Goal: Information Seeking & Learning: Check status

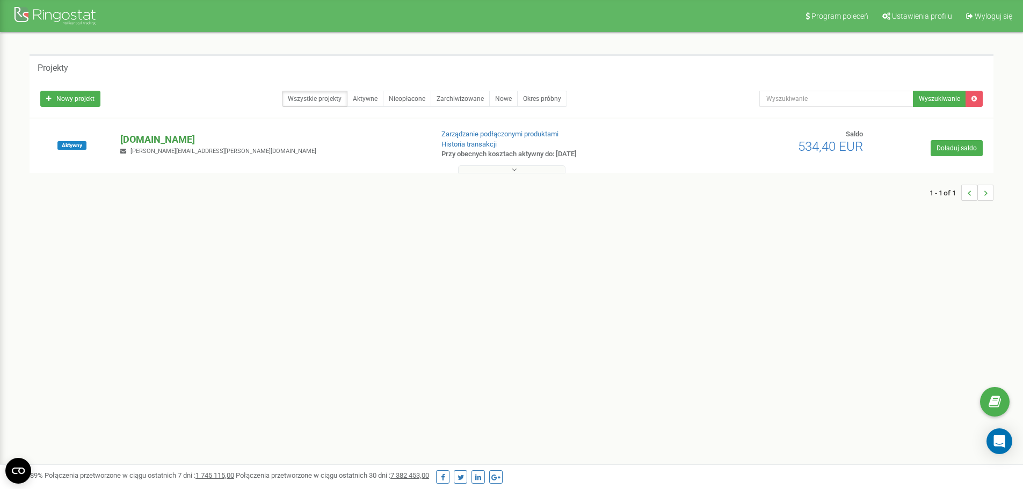
click at [146, 136] on p "[DOMAIN_NAME]" at bounding box center [271, 140] width 303 height 14
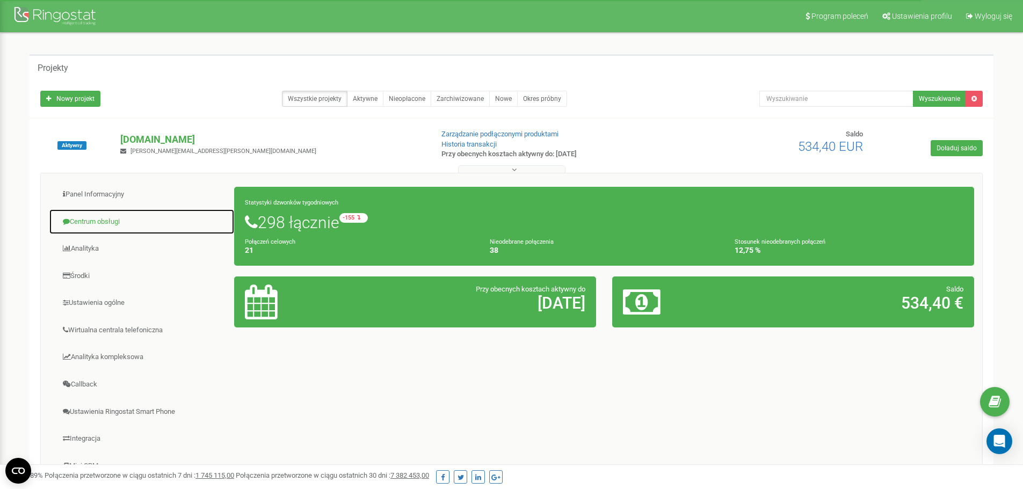
click at [92, 225] on link "Centrum obsługi" at bounding box center [142, 222] width 186 height 26
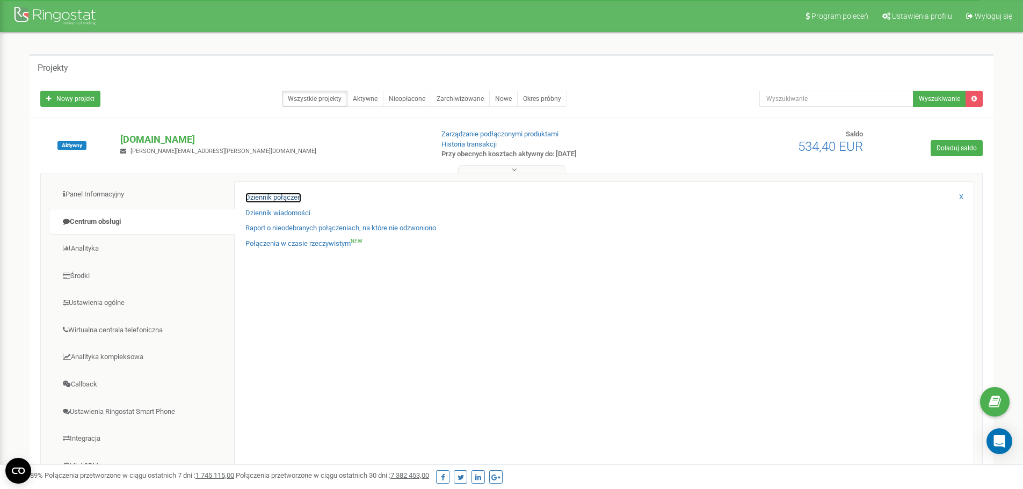
click at [294, 199] on link "Dziennik połączeń" at bounding box center [273, 198] width 56 height 10
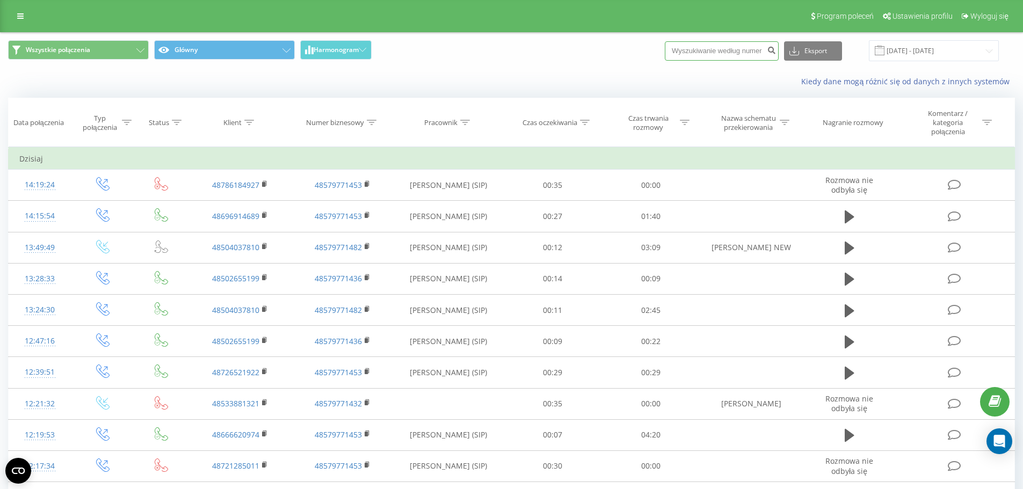
click at [748, 52] on input at bounding box center [722, 50] width 114 height 19
paste input "696914689"
type input "696914689"
click at [776, 50] on icon "submit" at bounding box center [771, 49] width 9 height 6
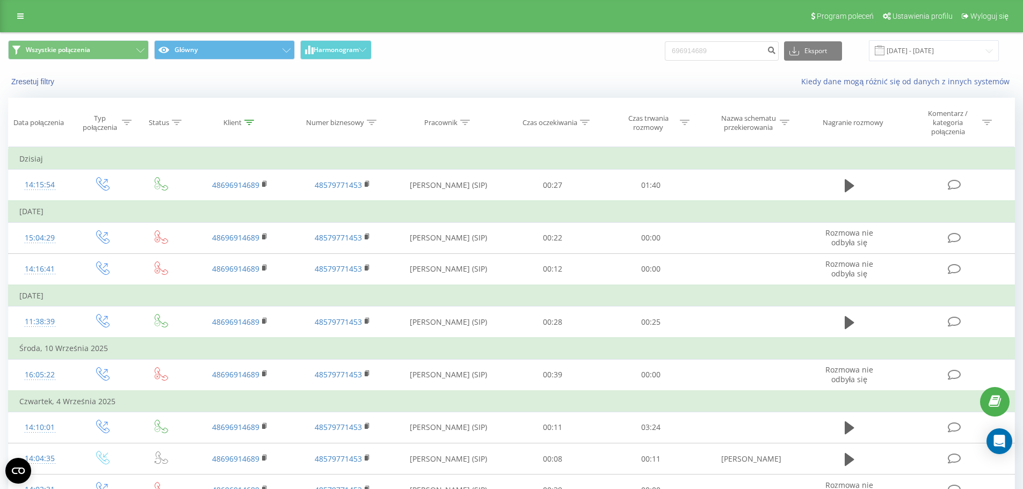
click at [553, 73] on div "Zresetuj filtry Kiedy dane mogą różnić się od danych z innych systemów" at bounding box center [512, 82] width 1022 height 26
click at [519, 90] on div "Zresetuj filtry Kiedy dane mogą różnić się od danych z innych systemów" at bounding box center [512, 82] width 1022 height 26
click at [520, 90] on div "Zresetuj filtry Kiedy dane mogą różnić się od danych z innych systemów" at bounding box center [512, 82] width 1022 height 26
click at [528, 67] on div "Wszystkie połączenia Główny Harmonogram 696914689 Eksport .csv .xls .xlsx 22.06…" at bounding box center [512, 51] width 1022 height 36
click at [541, 73] on div "Zresetuj filtry Kiedy dane mogą różnić się od danych z innych systemów" at bounding box center [512, 82] width 1022 height 26
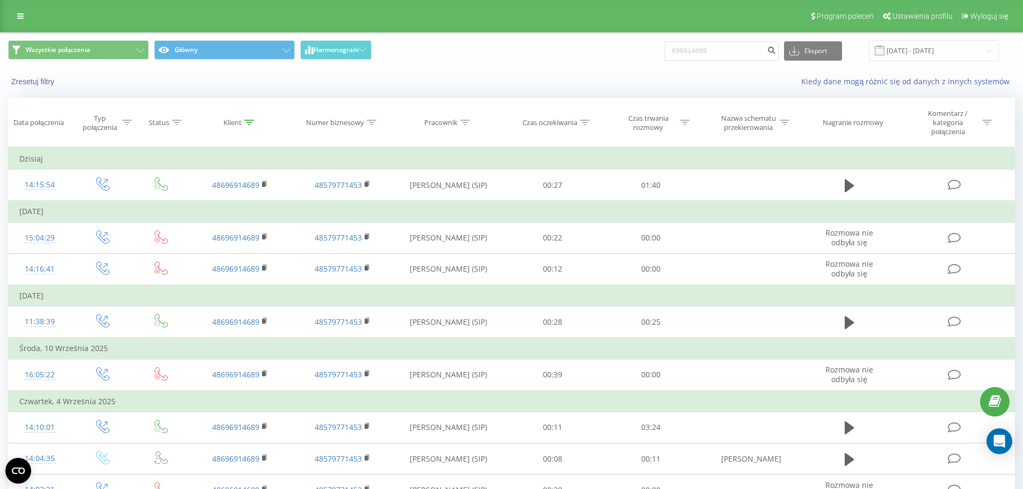
click at [537, 79] on div "Kiedy dane mogą różnić się od danych z innych systemów" at bounding box center [703, 81] width 639 height 11
click at [25, 16] on link at bounding box center [20, 16] width 19 height 15
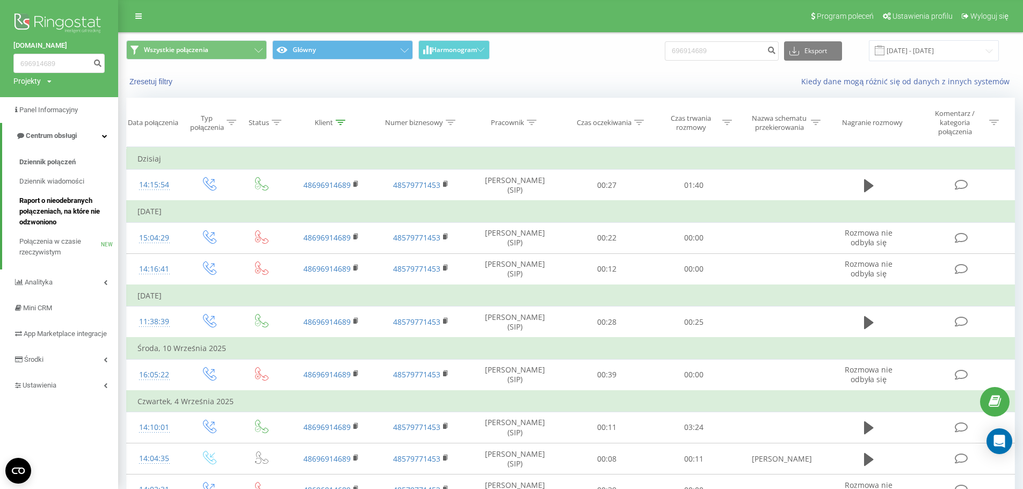
click at [86, 203] on span "Raport o nieodebranych połączeniach, na które nie odzwoniono" at bounding box center [65, 211] width 93 height 32
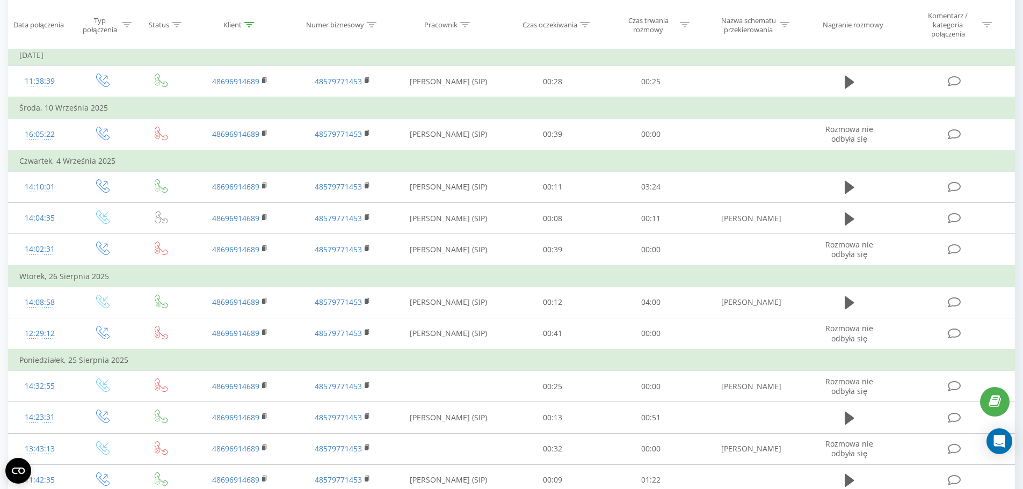
scroll to position [319, 0]
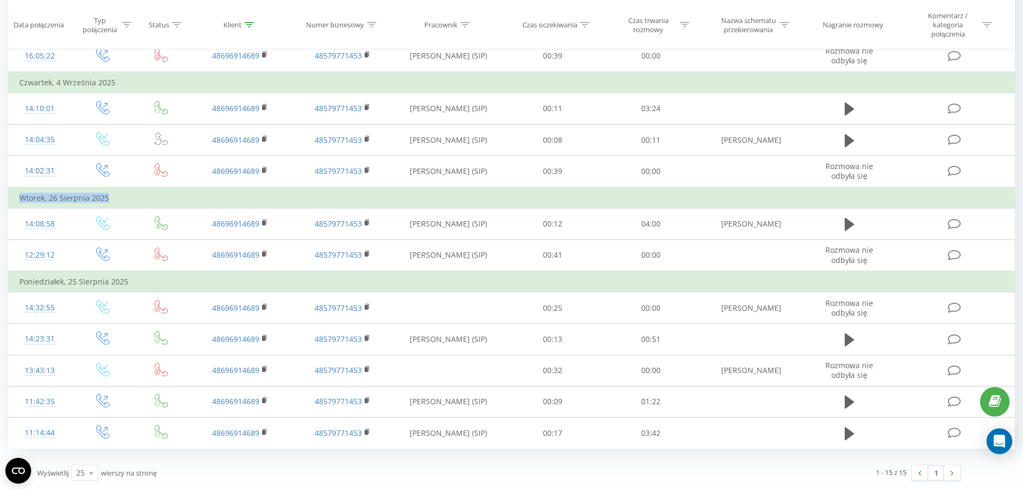
drag, startPoint x: -4, startPoint y: 192, endPoint x: 17, endPoint y: 200, distance: 22.4
click at [17, 200] on td "Wtorek, 26 Sierpnia 2025" at bounding box center [512, 197] width 1006 height 21
click at [16, 204] on td "Wtorek, 26 Sierpnia 2025" at bounding box center [512, 197] width 1006 height 21
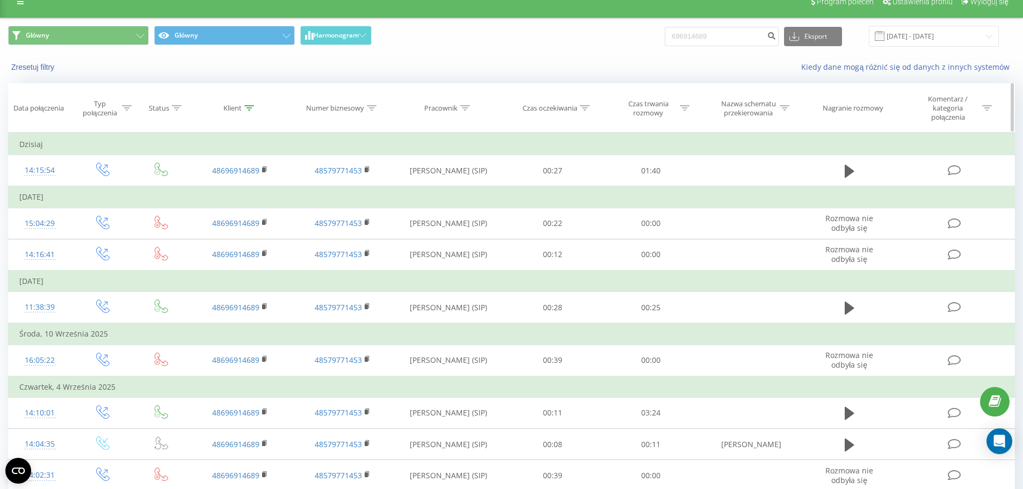
scroll to position [0, 0]
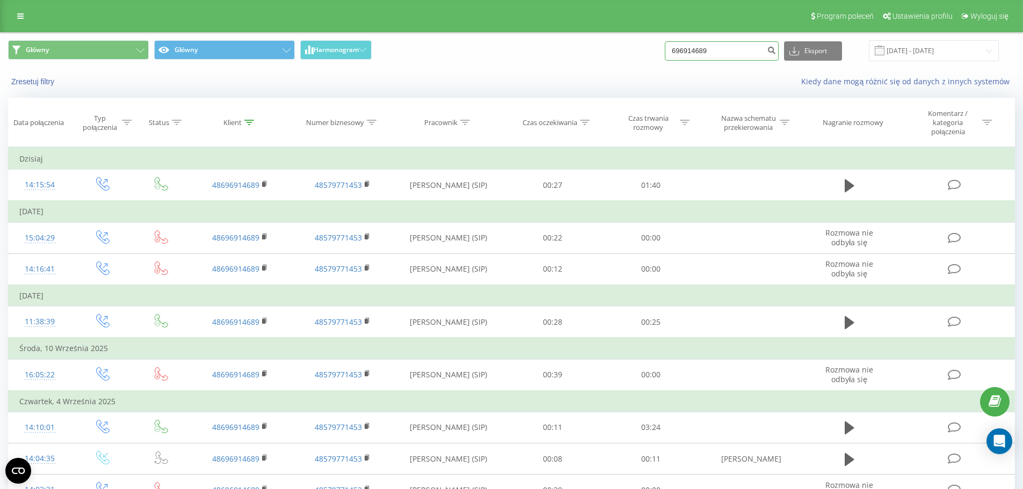
drag, startPoint x: 693, startPoint y: 57, endPoint x: 724, endPoint y: 73, distance: 34.6
click at [742, 63] on div "Główny Główny Harmonogram 696914689 Eksport .csv .xls .xlsx 22.06.2025 - 22.09.…" at bounding box center [512, 51] width 1022 height 36
click at [680, 52] on input "696914689" at bounding box center [722, 50] width 114 height 19
type input "48696914689"
click at [21, 12] on icon at bounding box center [20, 16] width 6 height 8
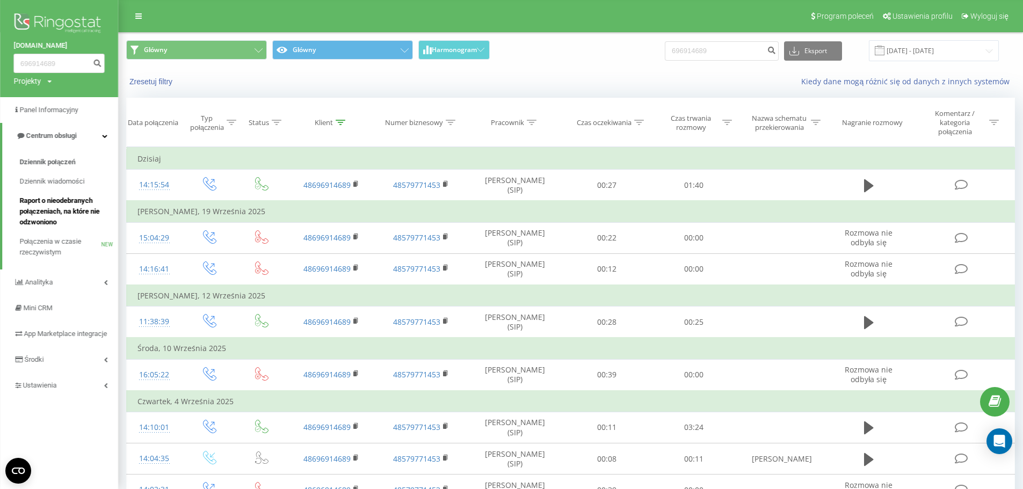
click at [89, 193] on link "Raport o nieodebranych połączeniach, na które nie odzwoniono" at bounding box center [68, 211] width 99 height 41
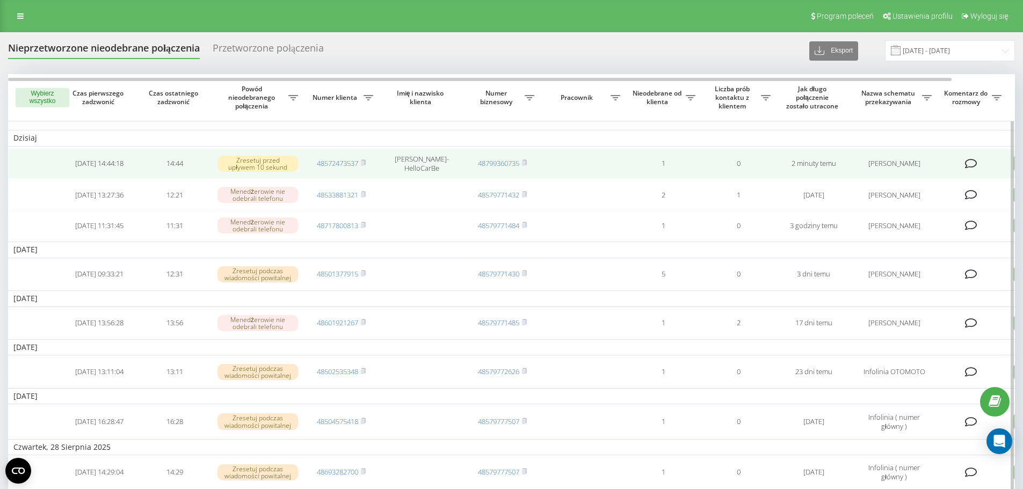
drag, startPoint x: 885, startPoint y: 157, endPoint x: 760, endPoint y: 155, distance: 124.1
click at [760, 155] on tr "[DATE] 14:44:18 14:44 Zresetuj przed upływem 10 sekund 48572473537 [PERSON_NAME…" at bounding box center [545, 164] width 1074 height 30
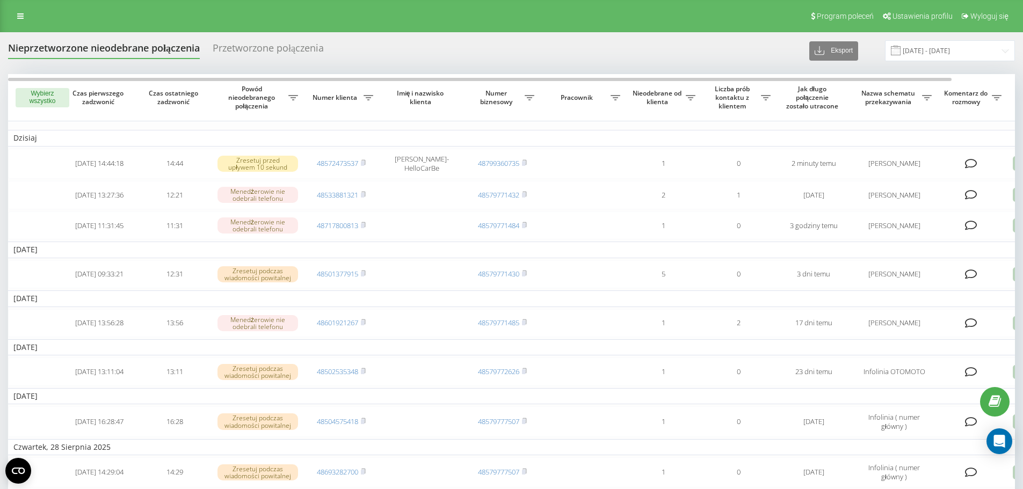
click at [677, 42] on div "Nieprzetworzone nieodebrane połączenia Przetworzone połączenia Eksport .csv .xl…" at bounding box center [511, 50] width 1007 height 21
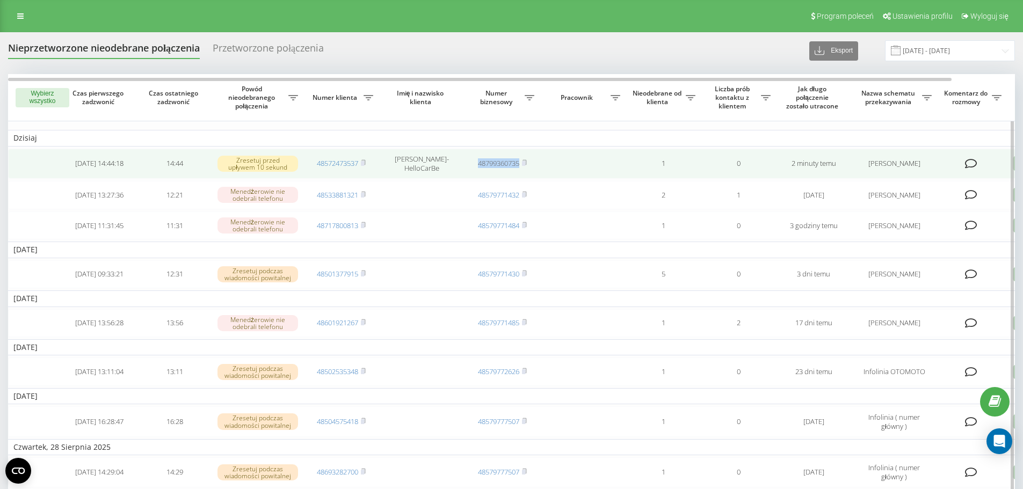
drag, startPoint x: 498, startPoint y: 163, endPoint x: 472, endPoint y: 163, distance: 26.3
click at [472, 163] on tr "2025-09-22 14:44:18 14:44 Zresetuj przed upływem 10 sekund 48572473537 Mateusz …" at bounding box center [545, 164] width 1074 height 30
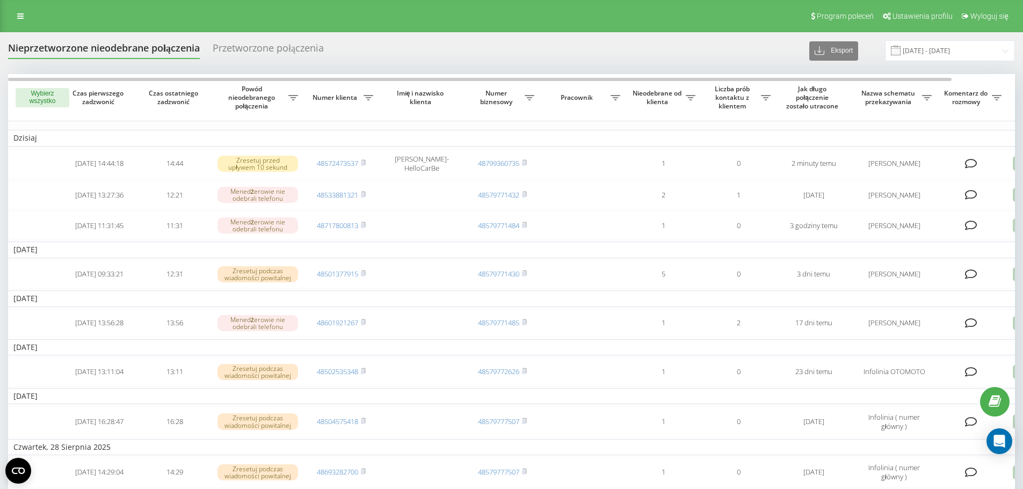
click at [532, 53] on div "Nieprzetworzone nieodebrane połączenia Przetworzone połączenia Eksport .csv .xl…" at bounding box center [511, 50] width 1007 height 21
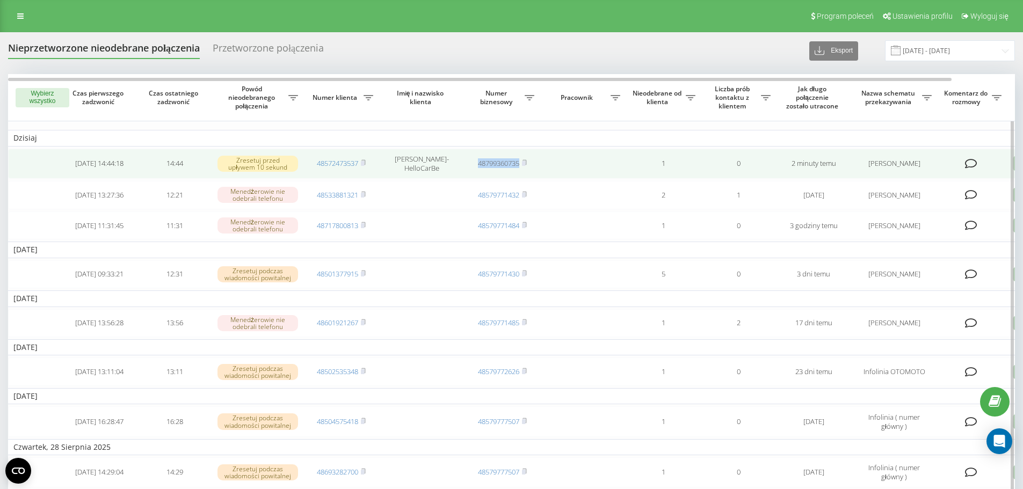
drag, startPoint x: 525, startPoint y: 154, endPoint x: 476, endPoint y: 153, distance: 48.9
click at [476, 153] on td "48799360735" at bounding box center [502, 164] width 75 height 30
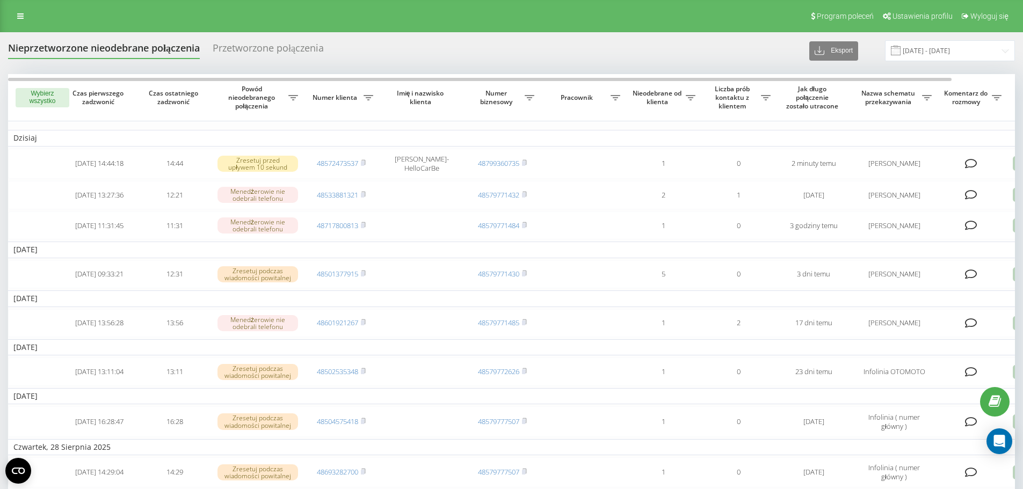
click at [600, 46] on div "Nieprzetworzone nieodebrane połączenia Przetworzone połączenia Eksport .csv .xl…" at bounding box center [511, 50] width 1007 height 21
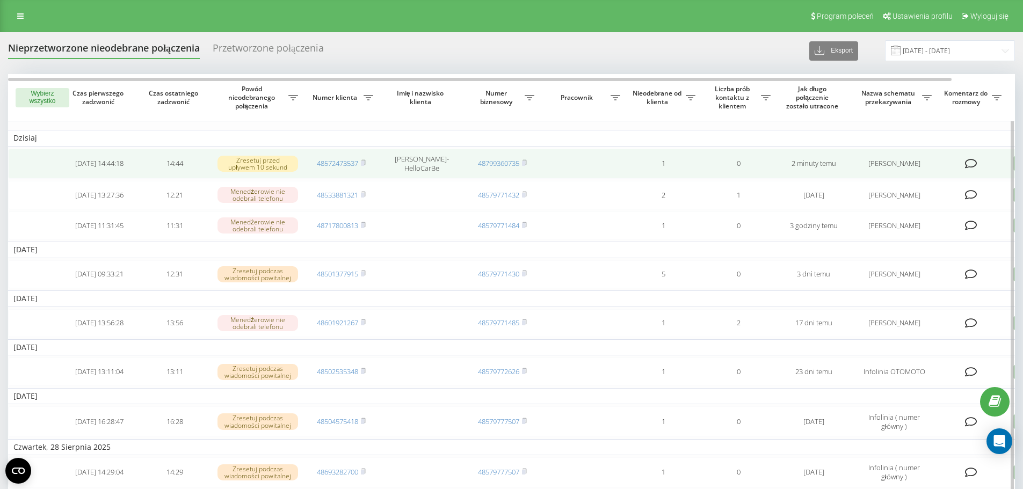
click at [1002, 165] on td at bounding box center [972, 164] width 70 height 30
drag, startPoint x: 688, startPoint y: 208, endPoint x: 950, endPoint y: 172, distance: 264.0
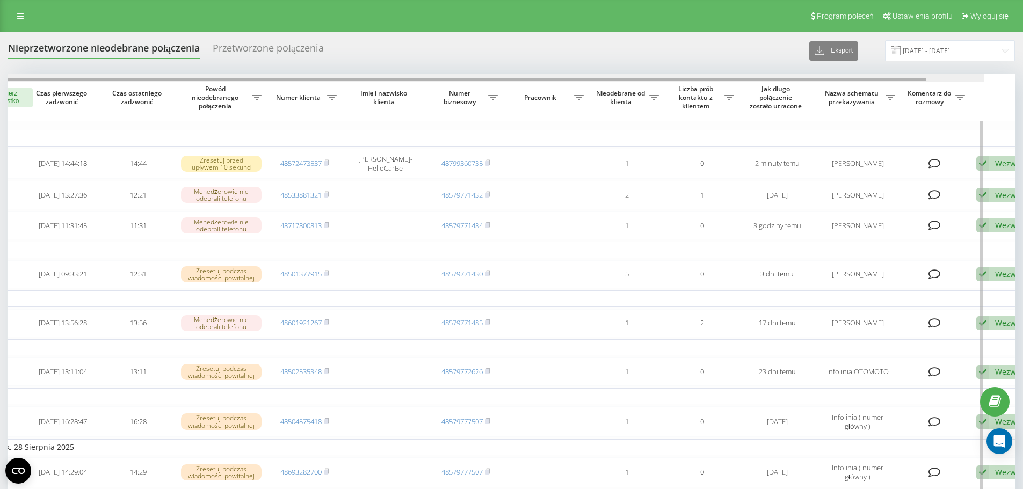
scroll to position [0, 67]
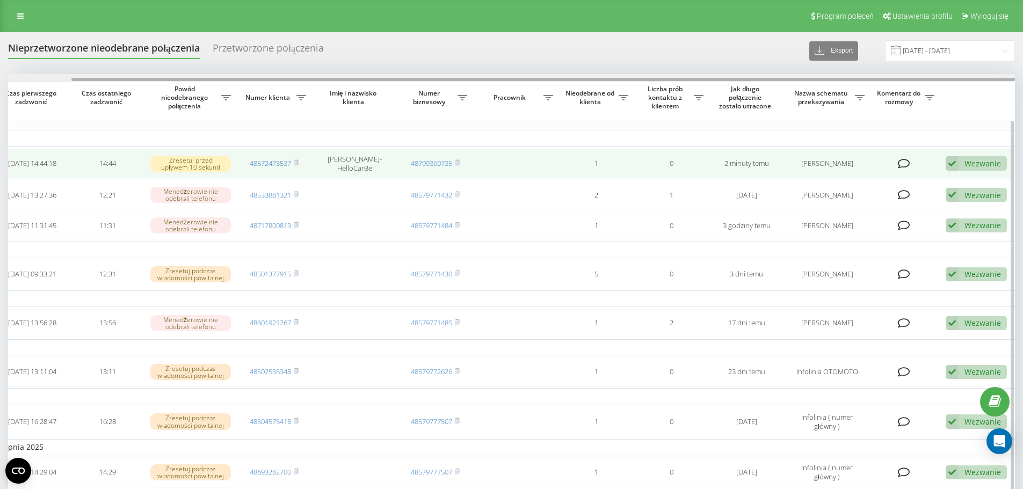
drag, startPoint x: 538, startPoint y: 78, endPoint x: 930, endPoint y: 166, distance: 401.7
click at [735, 81] on div at bounding box center [543, 79] width 944 height 3
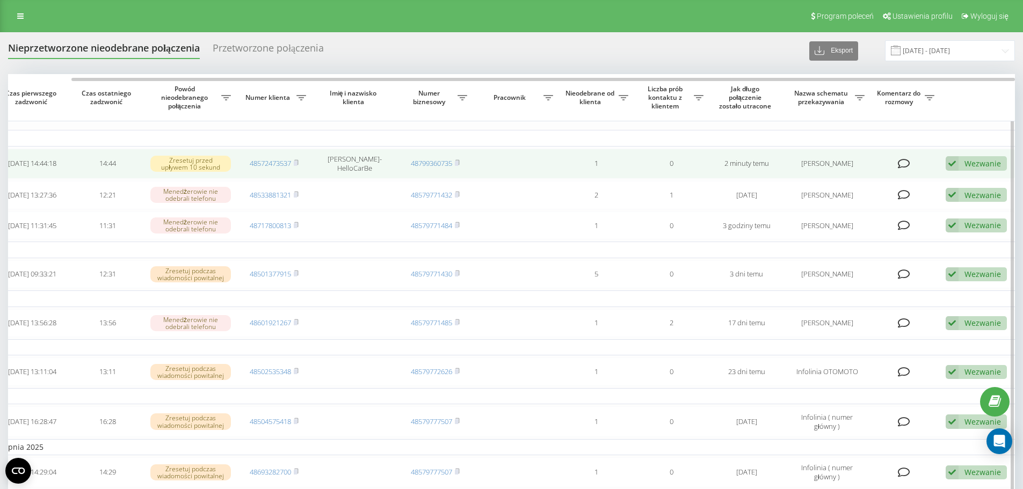
click at [994, 159] on div "Wezwanie" at bounding box center [983, 163] width 37 height 10
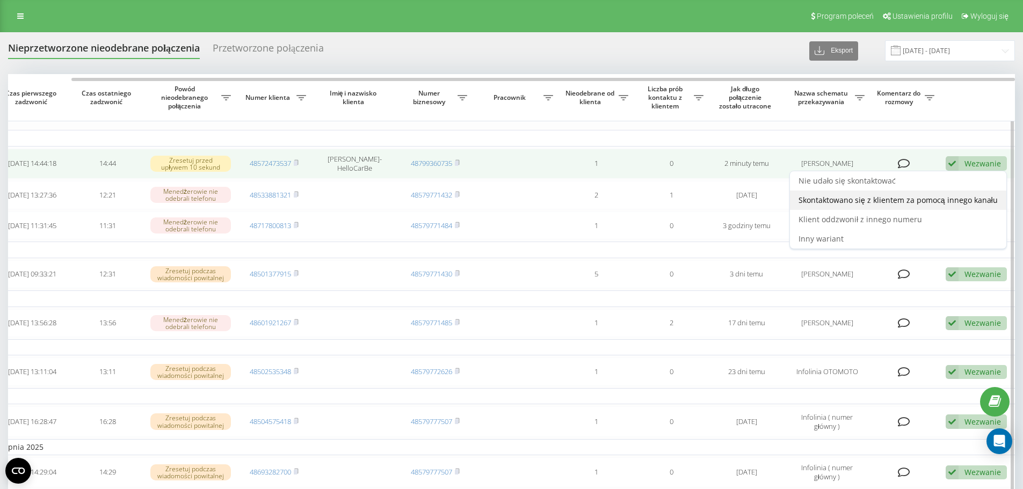
click at [885, 202] on span "Skontaktowano się z klientem za pomocą innego kanału" at bounding box center [898, 200] width 199 height 10
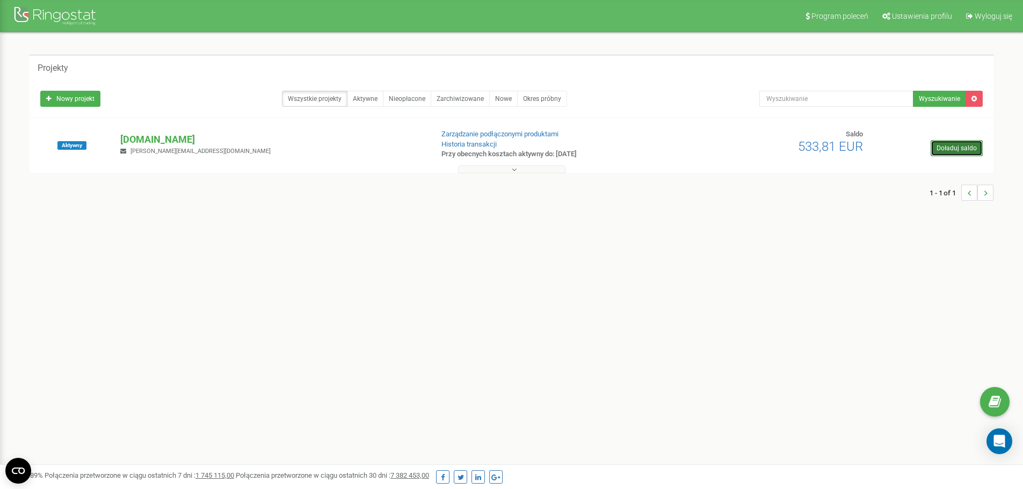
click at [967, 147] on link "Doładuj saldo" at bounding box center [957, 148] width 52 height 16
click at [530, 172] on button at bounding box center [511, 169] width 107 height 8
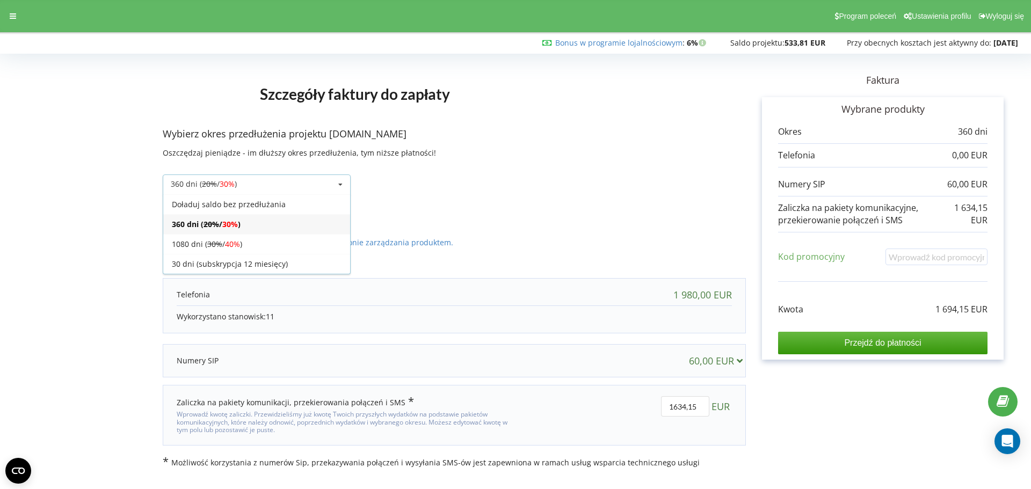
click at [133, 198] on form "Szczegóły faktury do zapłaty Wybierz okres przedłużenia projektu [DOMAIN_NAME] …" at bounding box center [515, 262] width 1009 height 411
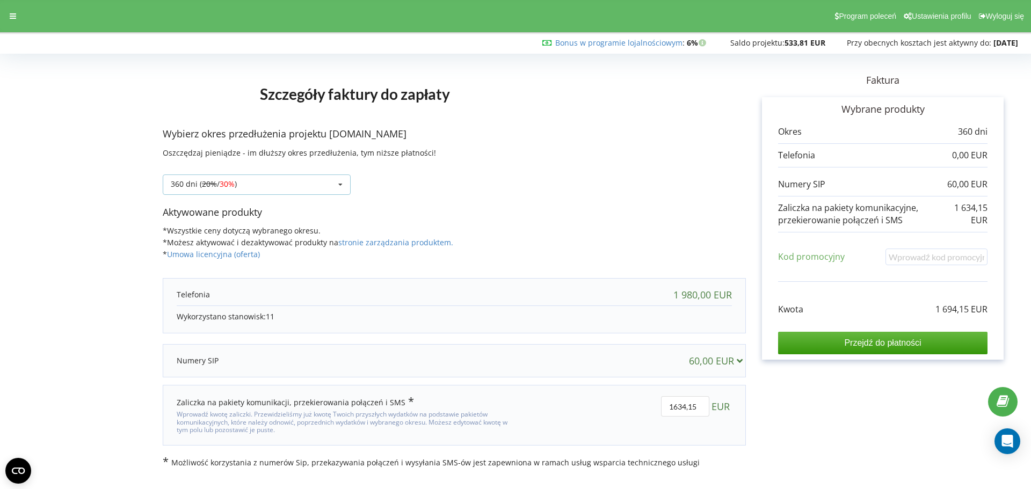
click at [223, 181] on span "30%" at bounding box center [227, 184] width 15 height 10
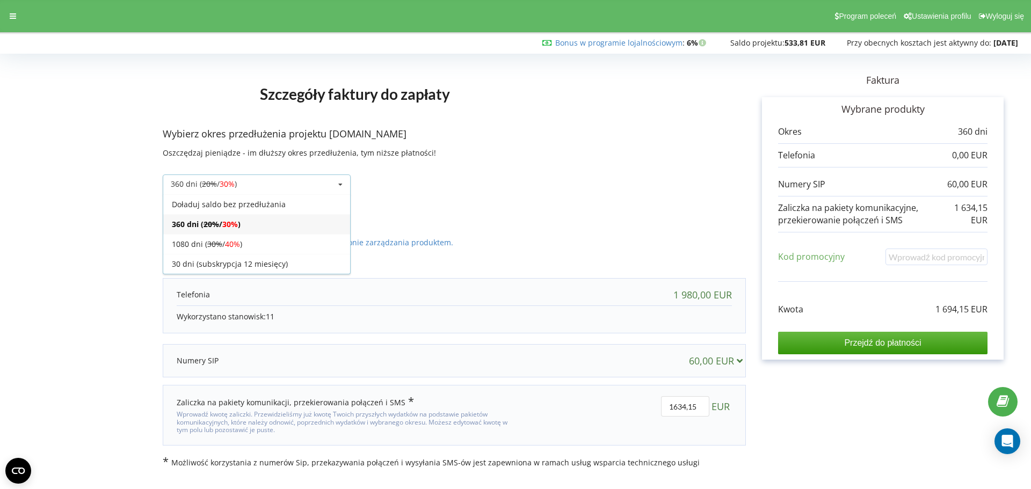
click at [248, 224] on div "360 dni ( 20% / 30% )" at bounding box center [256, 224] width 187 height 20
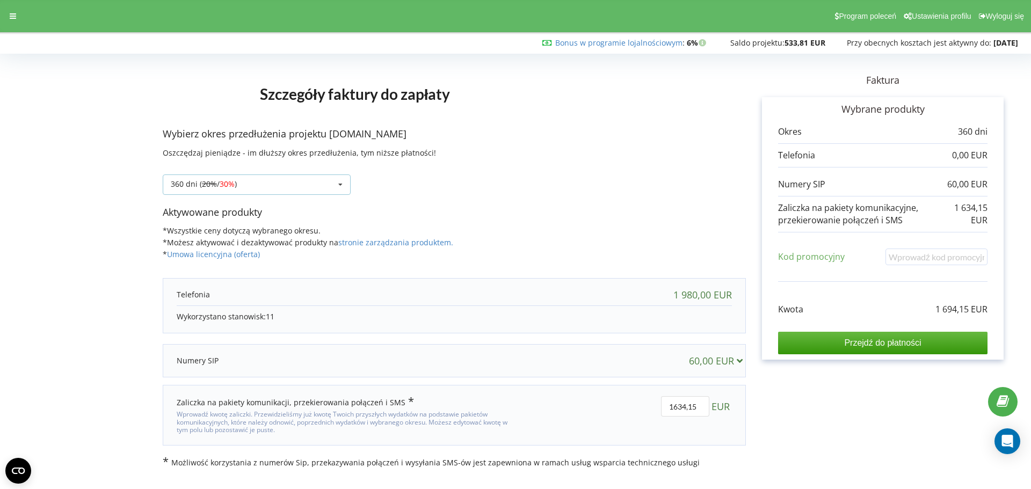
click at [250, 191] on div "360 dni ( 20% / 30% ) Doładuj saldo bez przedłużania 360 dni ( 20% / 30% ) 30%" at bounding box center [257, 185] width 188 height 20
click at [106, 213] on form "Szczegóły faktury do zapłaty Wybierz okres przedłużenia projektu [DOMAIN_NAME] …" at bounding box center [515, 262] width 1009 height 411
click at [282, 194] on div "360 dni ( 20% / 30% ) Doładuj saldo bez przedłużania 360 dni ( 20% / 30% ) 30%" at bounding box center [257, 185] width 188 height 20
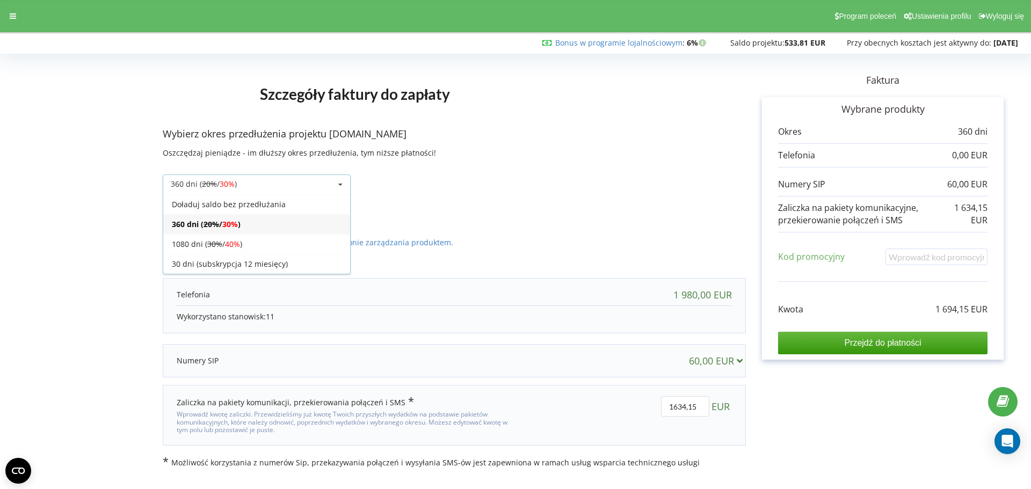
click at [282, 187] on div "360 dni ( 20% / 30% ) Doładuj saldo bez przedłużania 360 dni ( 20% / 30% ) 30%" at bounding box center [257, 185] width 188 height 20
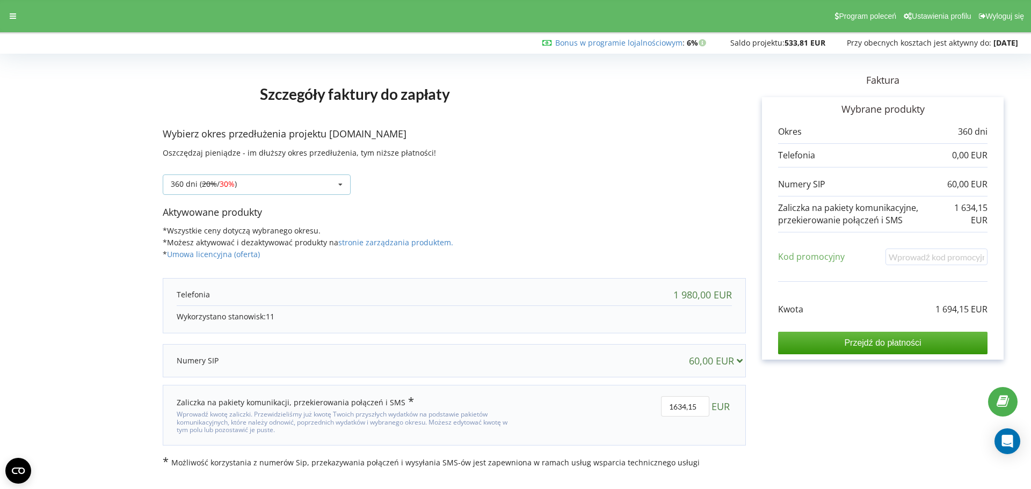
click at [259, 179] on div "360 dni ( 20% / 30% ) Doładuj saldo bez przedłużania 360 dni ( 20% / 30% ) 30%" at bounding box center [257, 185] width 188 height 20
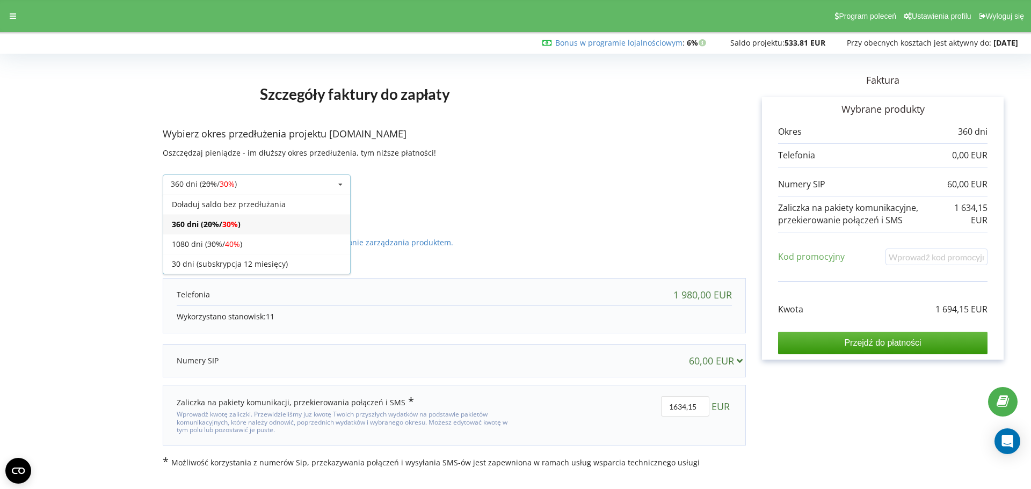
click at [116, 260] on form "Szczegóły faktury do zapłaty Wybierz okres przedłużenia projektu hellocarbe.pl …" at bounding box center [515, 262] width 1009 height 411
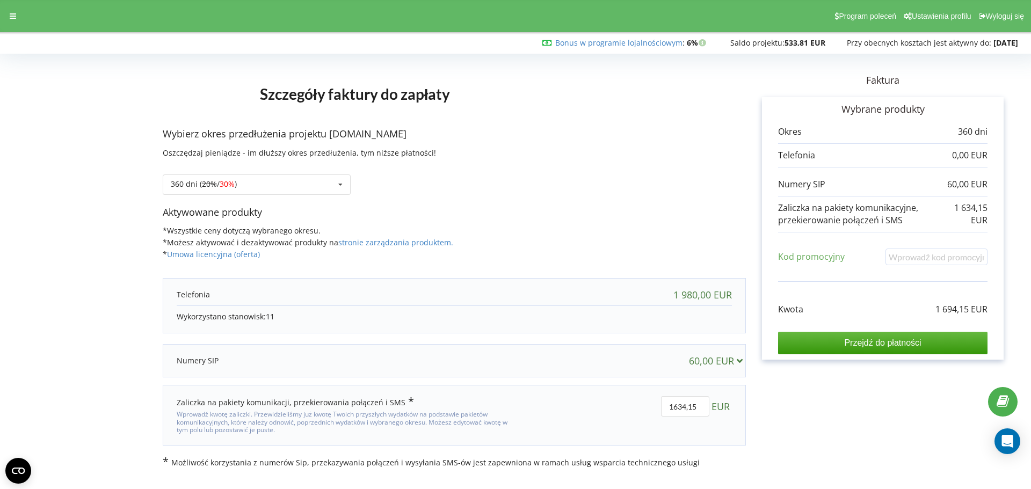
click at [123, 187] on form "Szczegóły faktury do zapłaty Wybierz okres przedłużenia projektu hellocarbe.pl …" at bounding box center [515, 262] width 1009 height 411
drag, startPoint x: 530, startPoint y: 226, endPoint x: 538, endPoint y: 235, distance: 12.2
click at [530, 226] on div "Aktywowane produkty *Wszystkie ceny dotyczą wybranego okresu. *Możesz aktywować…" at bounding box center [454, 239] width 583 height 66
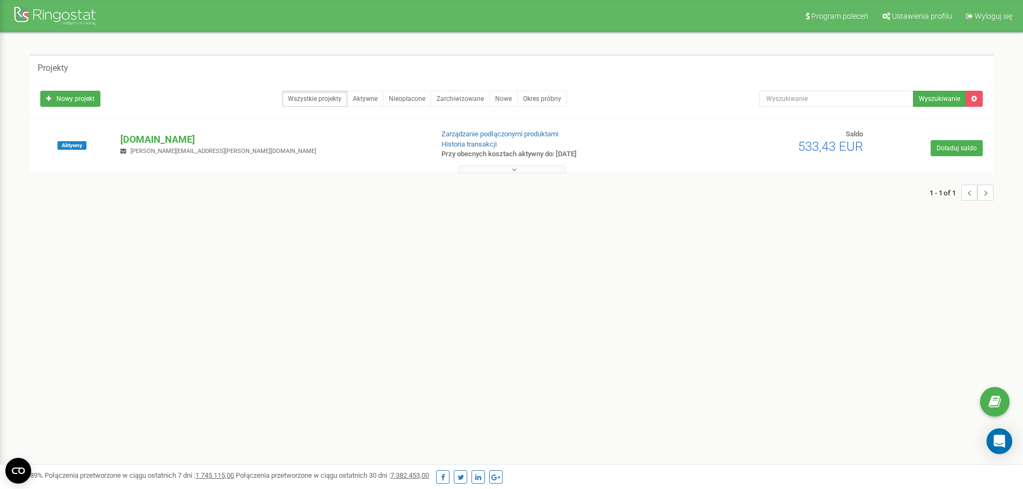
click at [560, 158] on p "Przy obecnych kosztach aktywny do: [DATE]" at bounding box center [552, 154] width 223 height 10
copy p "[DATE]"
click at [461, 171] on button at bounding box center [511, 169] width 107 height 8
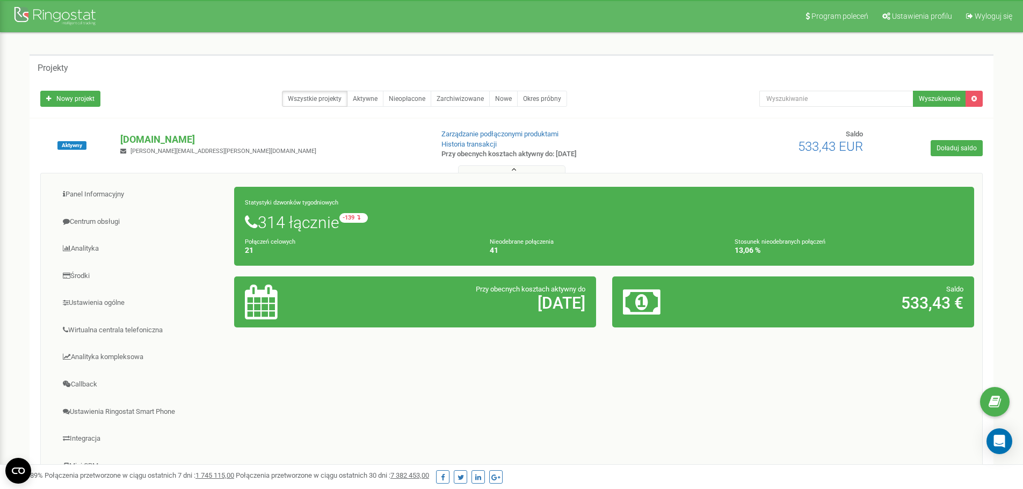
click at [647, 120] on div "Aktywny [DOMAIN_NAME] [EMAIL_ADDRESS][PERSON_NAME][DOMAIN_NAME] Zarządzanie pod…" at bounding box center [512, 320] width 964 height 403
click at [743, 424] on div "Panel Informacyjny Centrum obsługi Analityka Środki Ustawienia ogólne 21 41" at bounding box center [511, 344] width 943 height 343
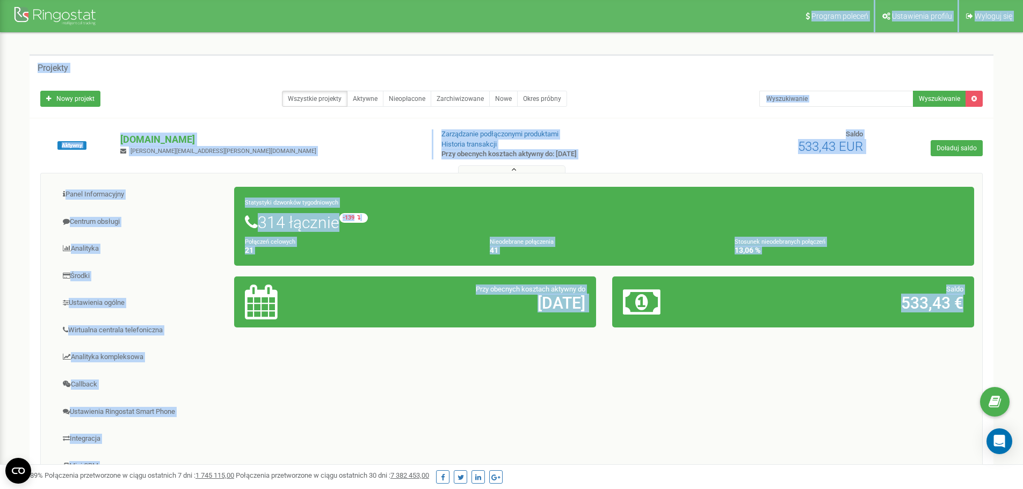
drag, startPoint x: 979, startPoint y: 341, endPoint x: 13, endPoint y: 18, distance: 1018.3
click at [13, 18] on div "Program poleceń Ustawienia profilu Wyloguj się Projekty Nowy projekt Wszystkie …" at bounding box center [511, 322] width 1023 height 644
click at [16, 47] on div "Projekty Nowy projekt Wszystkie projekty Aktywne Nieopłacone Zarchiwizowane Now…" at bounding box center [511, 307] width 1007 height 549
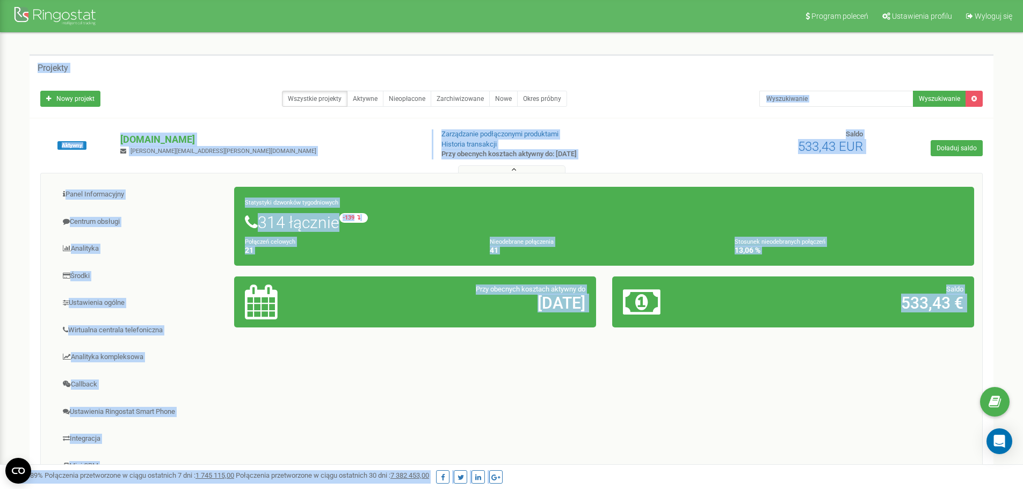
drag, startPoint x: 323, startPoint y: 170, endPoint x: 986, endPoint y: 469, distance: 726.9
click at [986, 469] on div "Program poleceń Ustawienia profilu Wyloguj się Projekty Nowy projekt Wszystkie …" at bounding box center [511, 322] width 1023 height 644
click at [922, 403] on div "Panel Informacyjny Centrum obsługi Analityka Środki Ustawienia ogólne 21 41" at bounding box center [511, 344] width 943 height 343
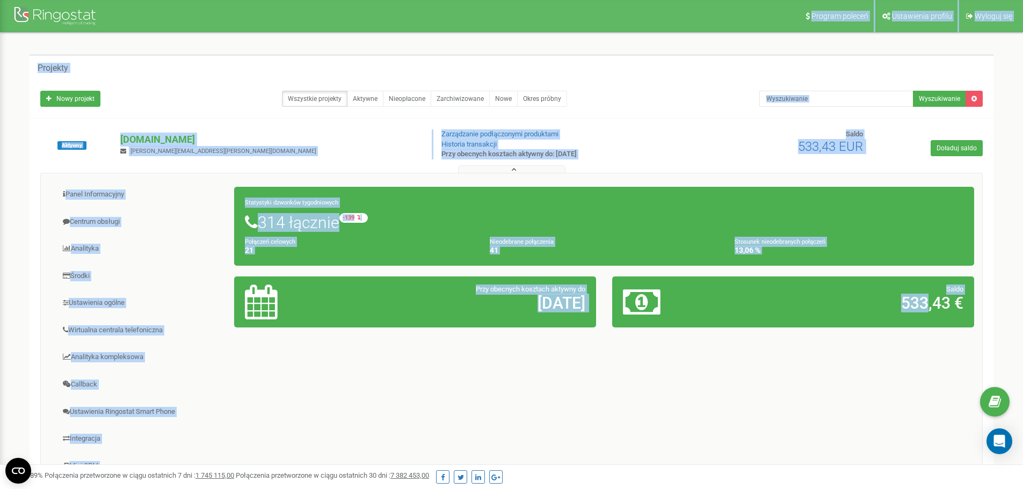
drag, startPoint x: 929, startPoint y: 399, endPoint x: -195, endPoint y: -6, distance: 1194.8
click at [0, 0] on html "Program poleceń Ustawienia profilu Wyloguj się Projekty Nowy projekt Wszystkie …" at bounding box center [511, 322] width 1023 height 644
click at [563, 391] on div "Panel Informacyjny Centrum obsługi Analityka Środki Ustawienia ogólne 21 41" at bounding box center [511, 344] width 943 height 343
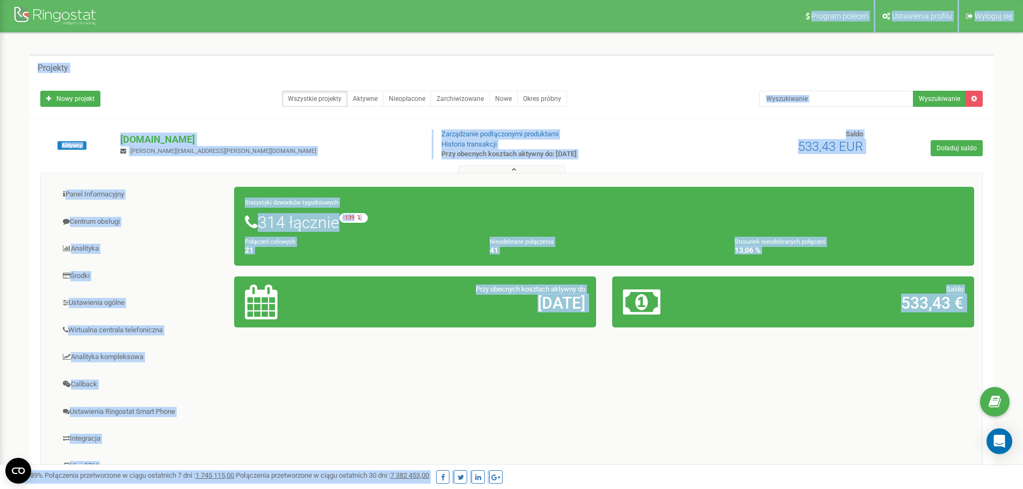
drag, startPoint x: 343, startPoint y: 151, endPoint x: -3, endPoint y: -9, distance: 381.1
click at [0, 0] on html "Program poleceń Ustawienia profilu Wyloguj się Projekty Nowy projekt Wszystkie …" at bounding box center [511, 322] width 1023 height 644
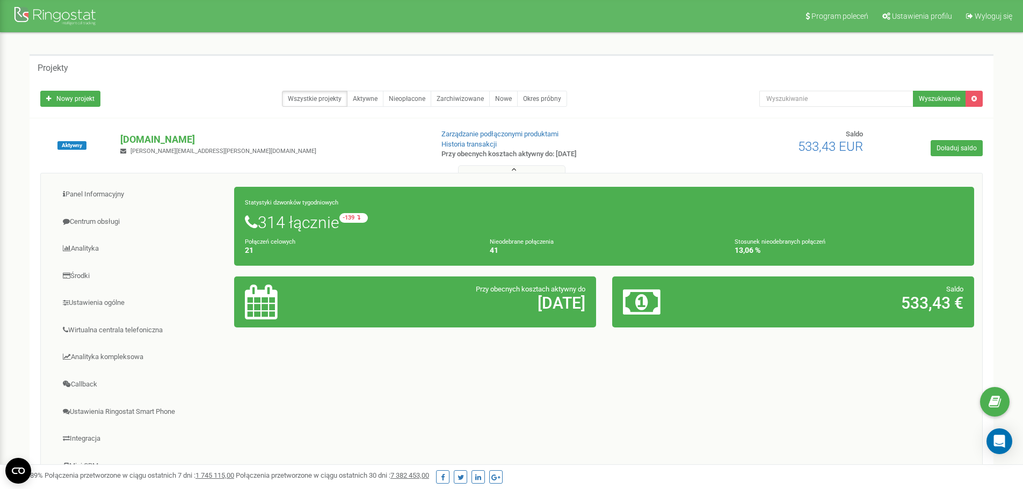
click at [948, 475] on div "99,989% Połączenia przetworzone w ciągu ostatnich 7 dni : 1 745 115,00 Połączen…" at bounding box center [512, 476] width 1002 height 13
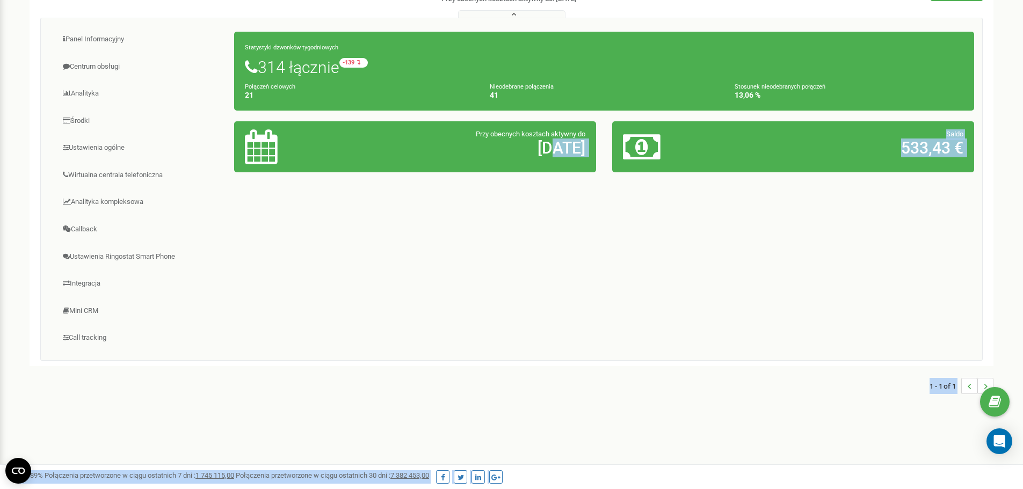
drag, startPoint x: 989, startPoint y: 478, endPoint x: 521, endPoint y: 303, distance: 499.5
click at [521, 303] on div "Program poleceń Ustawienia profilu Wyloguj się Projekty Nowy projekt Wszystkie …" at bounding box center [511, 167] width 1023 height 644
click at [634, 411] on div "Projekty Nowy projekt Wszystkie projekty Aktywne Nieopłacone Zarchiwizowane Now…" at bounding box center [511, 152] width 1007 height 549
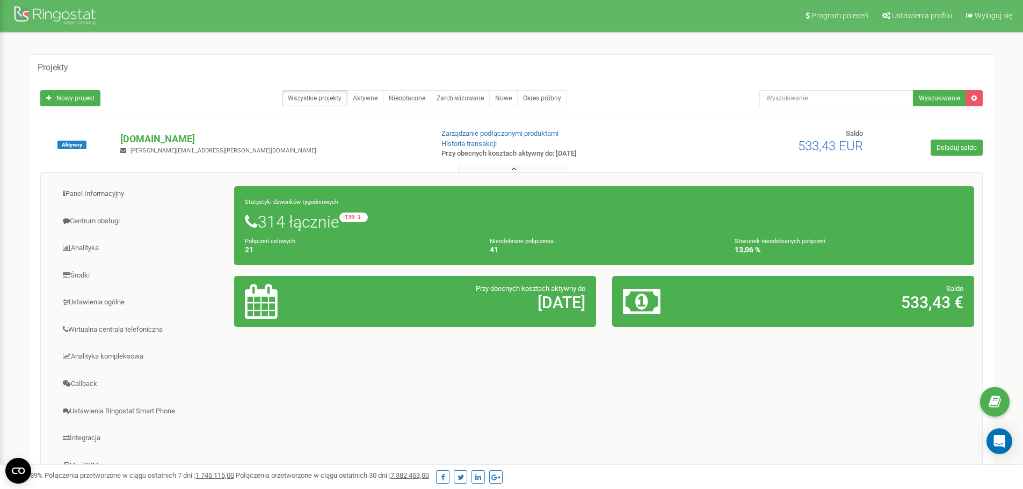
scroll to position [0, 0]
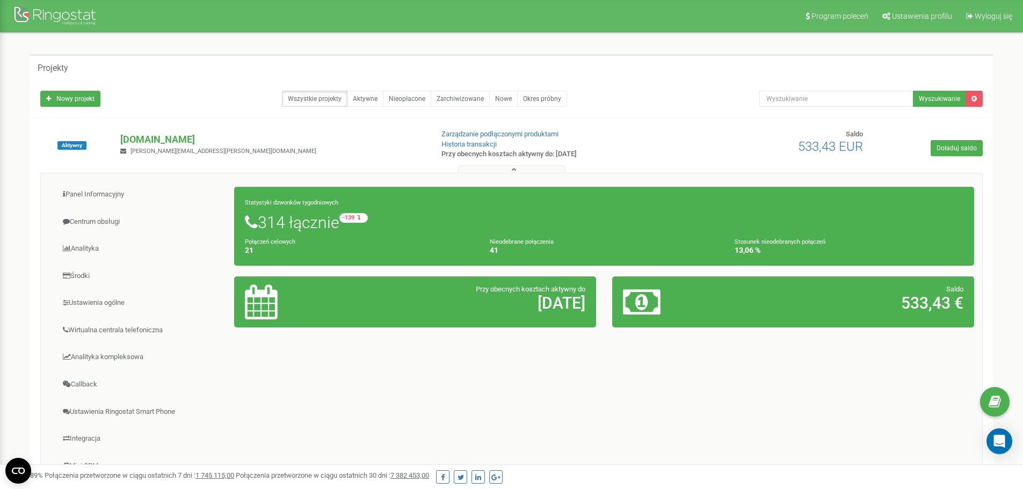
click at [605, 327] on div "Saldo 533,43 €" at bounding box center [793, 302] width 378 height 62
drag, startPoint x: 397, startPoint y: 284, endPoint x: 776, endPoint y: 360, distance: 386.8
click at [991, 360] on div "Aktywny hellocarbe.pl m.wyszomierski@carbe.pl Zarządzanie podłączonymi produkta…" at bounding box center [512, 320] width 964 height 403
click at [776, 359] on div "Panel Informacyjny Centrum obsługi Analityka Środki Ustawienia ogólne 21 41" at bounding box center [511, 344] width 943 height 343
click at [454, 411] on div "Panel Informacyjny Centrum obsługi Analityka Środki Ustawienia ogólne 21 41" at bounding box center [511, 344] width 943 height 343
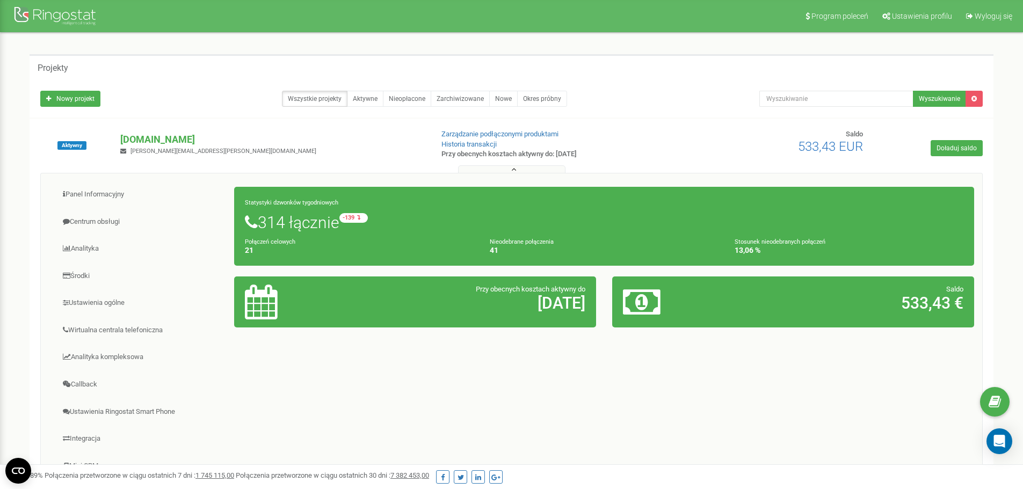
click at [592, 415] on div "Panel Informacyjny Centrum obsługi Analityka Środki Ustawienia ogólne 21 41" at bounding box center [511, 344] width 943 height 343
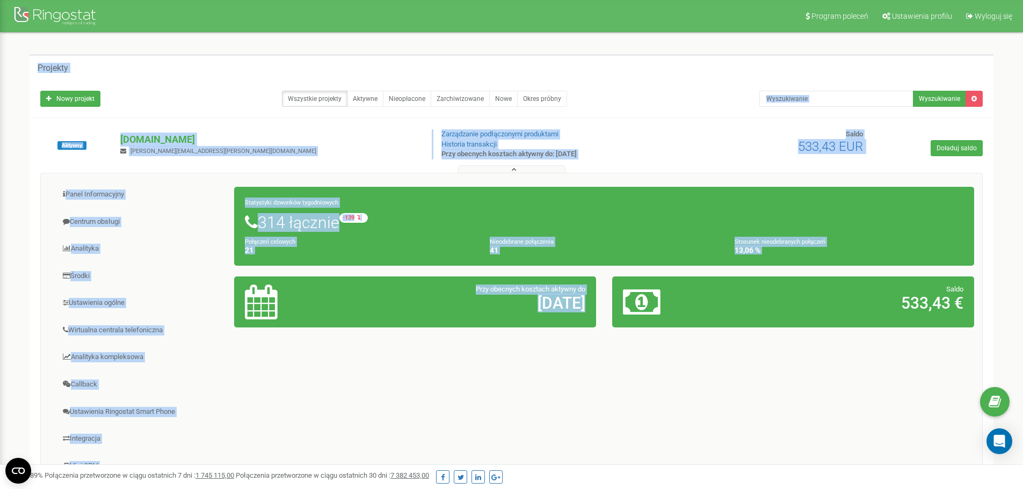
drag, startPoint x: 645, startPoint y: 409, endPoint x: 27, endPoint y: 60, distance: 709.9
click at [27, 60] on div "Projekty Nowy projekt Wszystkie projekty Aktywne Nieopłacone Zarchiwizowane Now…" at bounding box center [511, 307] width 980 height 506
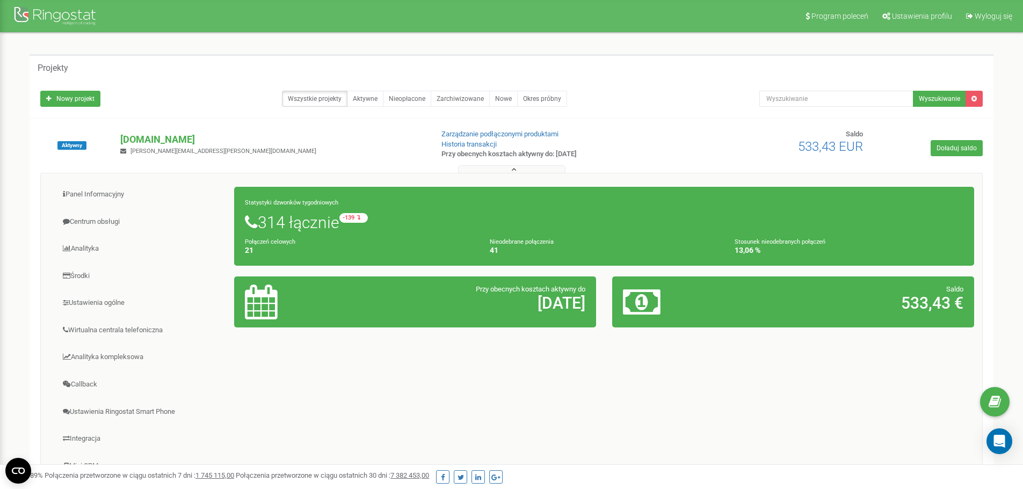
click at [27, 60] on div "Projekty Nowy projekt Wszystkie projekty Aktywne Nieopłacone Zarchiwizowane Now…" at bounding box center [511, 307] width 980 height 506
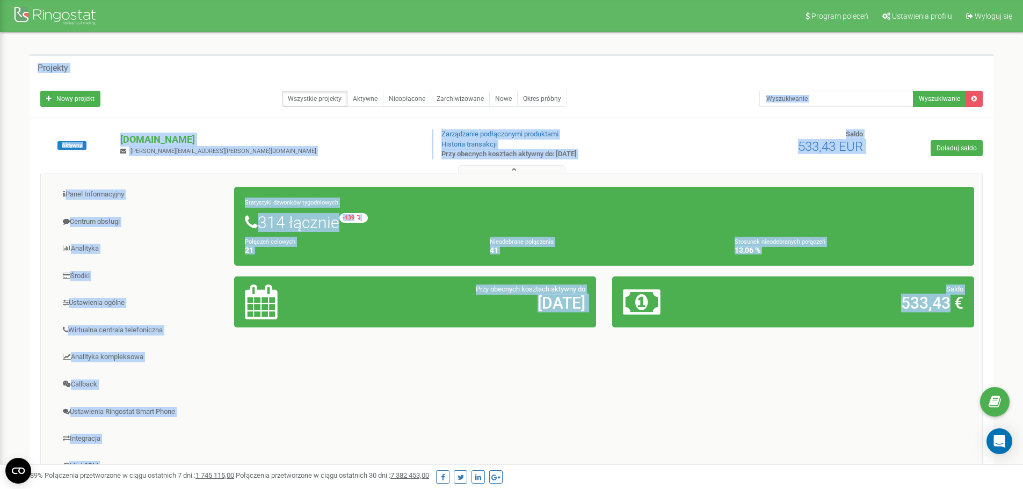
drag, startPoint x: 832, startPoint y: 378, endPoint x: 905, endPoint y: 395, distance: 75.2
click at [905, 395] on div "Projekty Nowy projekt Wszystkie projekty Aktywne Nieopłacone Zarchiwizowane Now…" at bounding box center [511, 307] width 980 height 506
drag, startPoint x: 927, startPoint y: 380, endPoint x: 940, endPoint y: 378, distance: 12.5
click at [927, 380] on div "Panel Informacyjny Centrum obsługi Analityka Środki Ustawienia ogólne 21 41" at bounding box center [511, 344] width 943 height 343
drag, startPoint x: 235, startPoint y: 35, endPoint x: -112, endPoint y: -30, distance: 352.4
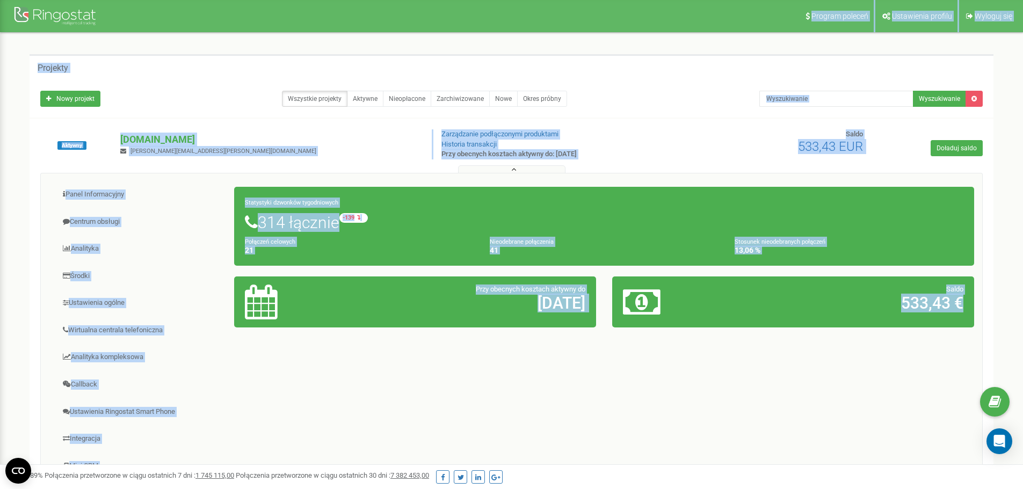
click at [0, 0] on html "Program poleceń Ustawienia profilu Wyloguj się Projekty Nowy projekt Wszystkie …" at bounding box center [511, 322] width 1023 height 644
click at [63, 75] on div "Projekty" at bounding box center [512, 67] width 964 height 26
drag, startPoint x: 637, startPoint y: 267, endPoint x: 992, endPoint y: 382, distance: 373.1
click at [1019, 414] on div "Program poleceń Ustawienia profilu Wyloguj się Projekty Nowy projekt Wszystkie …" at bounding box center [511, 322] width 1023 height 644
click at [1009, 316] on div "Projekty Nowy projekt Wszystkie projekty Aktywne Nieopłacone Zarchiwizowane Now…" at bounding box center [511, 307] width 1007 height 549
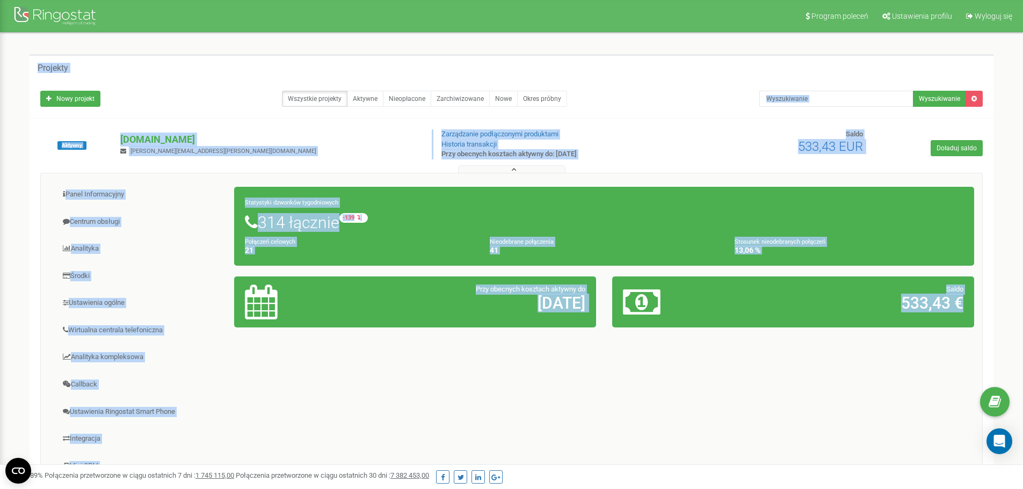
drag, startPoint x: 1003, startPoint y: 316, endPoint x: 57, endPoint y: 40, distance: 984.8
click at [57, 40] on div "Projekty Nowy projekt Wszystkie projekty Aktywne Nieopłacone Zarchiwizowane Now…" at bounding box center [511, 307] width 1007 height 549
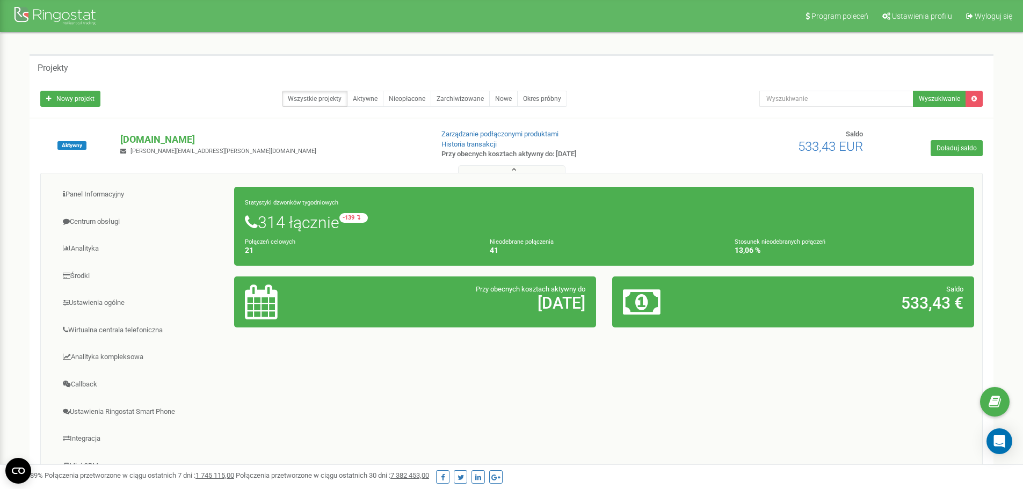
click at [28, 44] on div "Projekty Nowy projekt Wszystkie projekty Aktywne Nieopłacone Zarchiwizowane Now…" at bounding box center [511, 307] width 1007 height 549
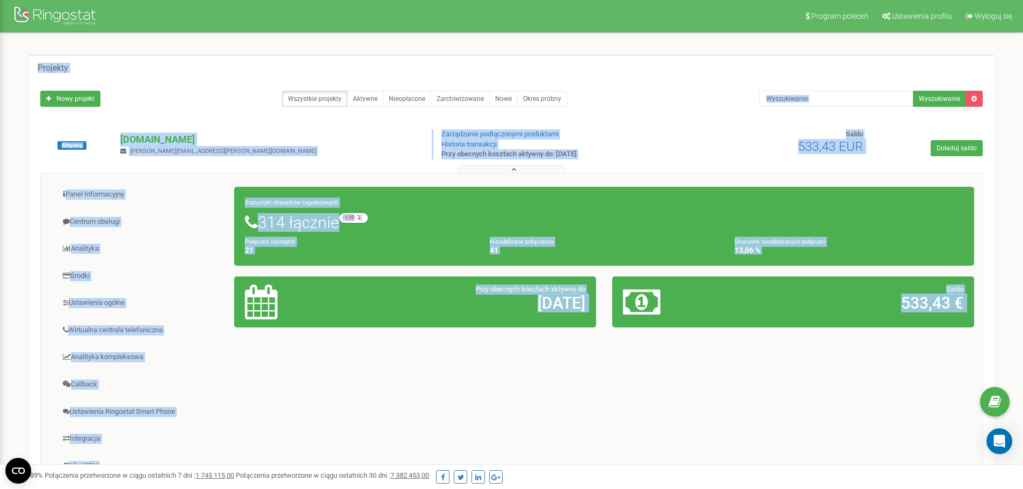
drag, startPoint x: 28, startPoint y: 44, endPoint x: 996, endPoint y: 339, distance: 1011.2
click at [1010, 347] on div "Projekty Nowy projekt Wszystkie projekty Aktywne Nieopłacone Zarchiwizowane Now…" at bounding box center [511, 307] width 1007 height 549
click at [992, 335] on div "Aktywny hellocarbe.pl m.wyszomierski@carbe.pl Zarządzanie podłączonymi produkta…" at bounding box center [512, 320] width 964 height 403
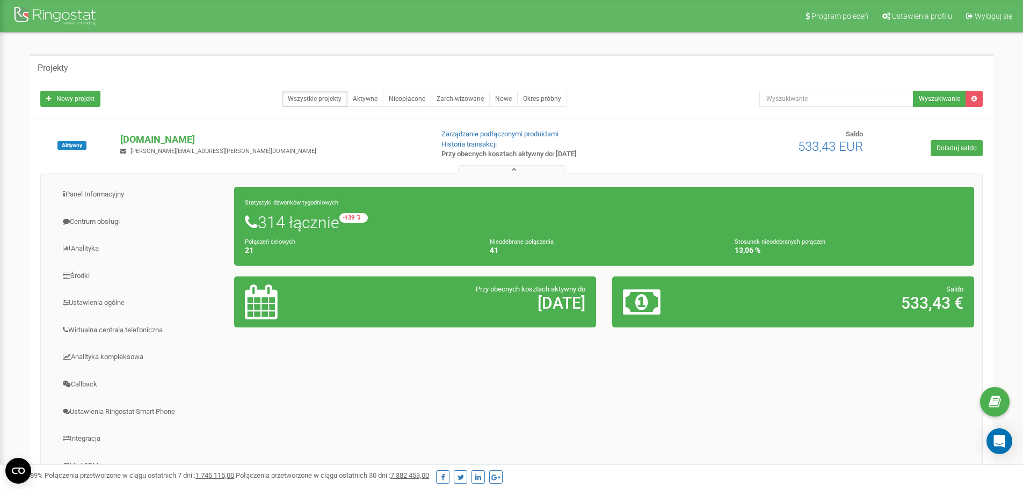
drag, startPoint x: 712, startPoint y: 343, endPoint x: 687, endPoint y: 343, distance: 24.7
click at [711, 342] on div "Panel Informacyjny Centrum obsługi Analityka Środki Ustawienia ogólne 21 41" at bounding box center [511, 344] width 943 height 343
click at [429, 476] on u "7 382 453,00" at bounding box center [409, 476] width 39 height 8
click at [438, 424] on div "Panel Informacyjny Centrum obsługi Analityka Środki Ustawienia ogólne 21 41" at bounding box center [511, 344] width 943 height 343
click at [154, 231] on link "Centrum obsługi" at bounding box center [142, 222] width 186 height 26
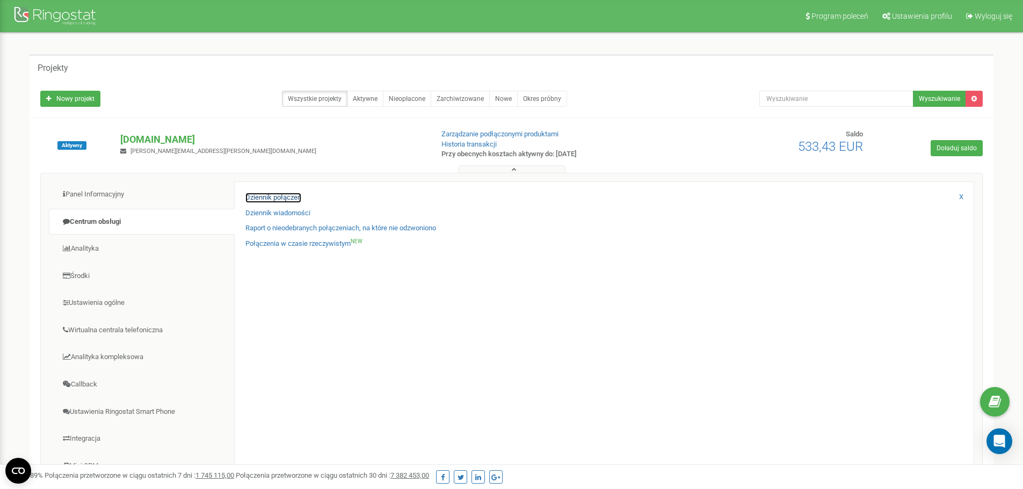
click at [285, 199] on link "Dziennik połączeń" at bounding box center [273, 198] width 56 height 10
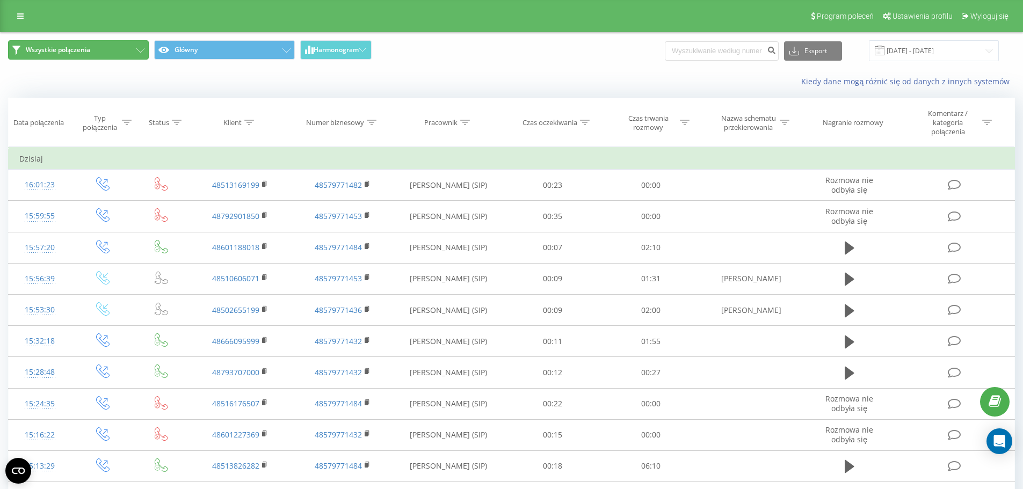
click at [115, 46] on button "Wszystkie połączenia" at bounding box center [78, 49] width 141 height 19
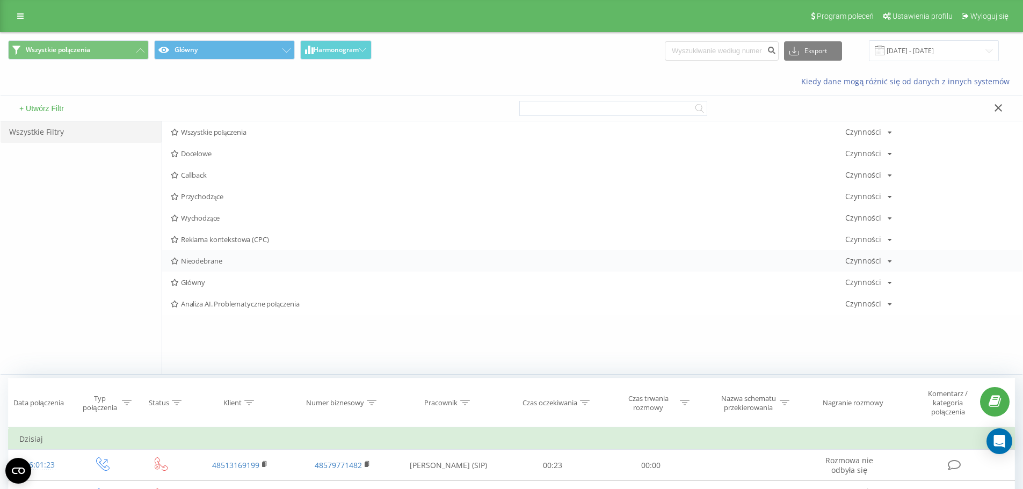
click at [234, 255] on div "Nieodebrane Czynności Edytuj Kopiuj Usuń Domyślnie Udostępnij" at bounding box center [592, 260] width 860 height 21
click at [177, 259] on icon at bounding box center [175, 261] width 8 height 7
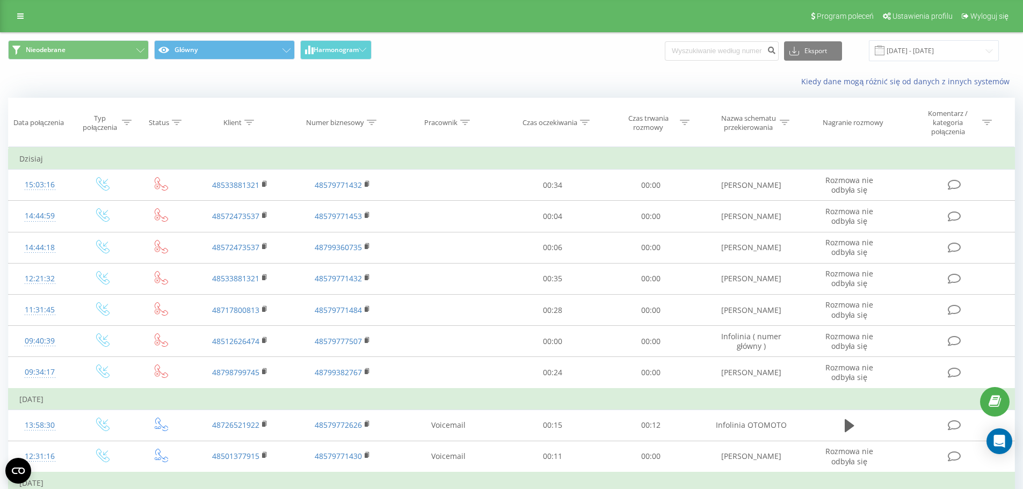
click at [579, 64] on div "Nieodebrane Główny Harmonogram Eksport .csv .xls .xlsx 22.08.2025 - 22.09.2025" at bounding box center [512, 51] width 1022 height 36
click at [612, 47] on div "Nieodebrane Główny Harmonogram Eksport .csv .xls .xlsx 22.08.2025 - 22.09.2025" at bounding box center [511, 50] width 1007 height 21
click at [598, 54] on div "Nieodebrane Główny Harmonogram Eksport .csv .xls .xlsx 22.08.2025 - 22.09.2025" at bounding box center [511, 50] width 1007 height 21
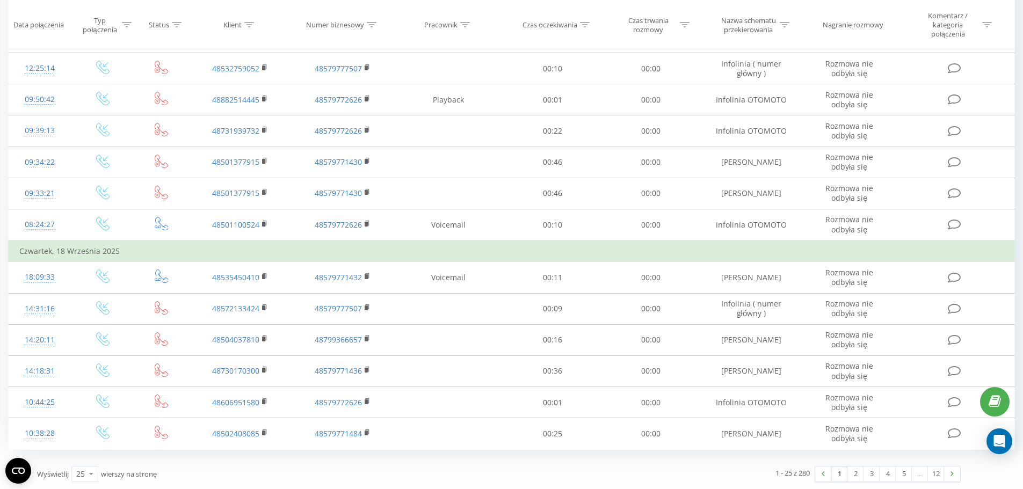
scroll to position [567, 0]
drag, startPoint x: 811, startPoint y: 472, endPoint x: 749, endPoint y: 479, distance: 62.6
click at [755, 476] on div "1 - 25 z 280 1 2 3 4 5 … 12" at bounding box center [733, 473] width 469 height 31
click at [749, 479] on div "1 - 25 z 280 1 2 3 4 5 … 12" at bounding box center [733, 473] width 469 height 31
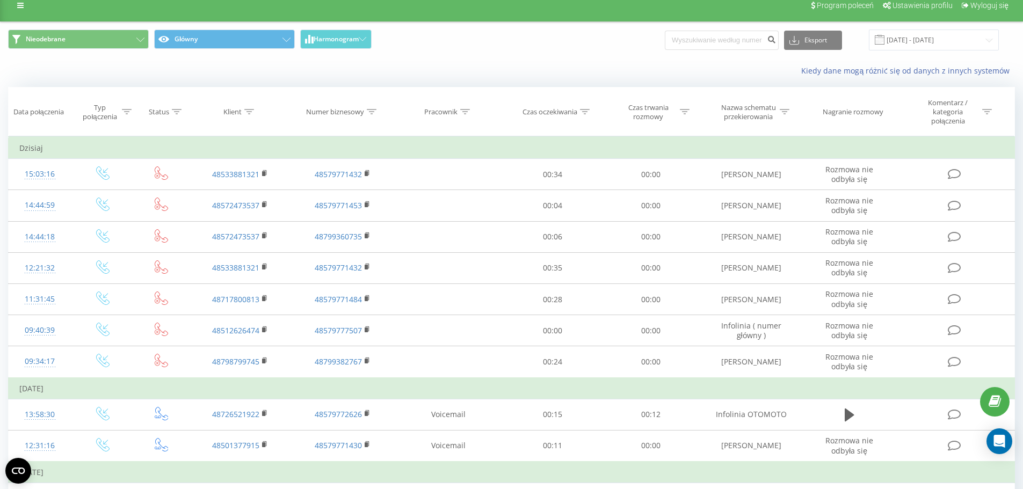
scroll to position [0, 0]
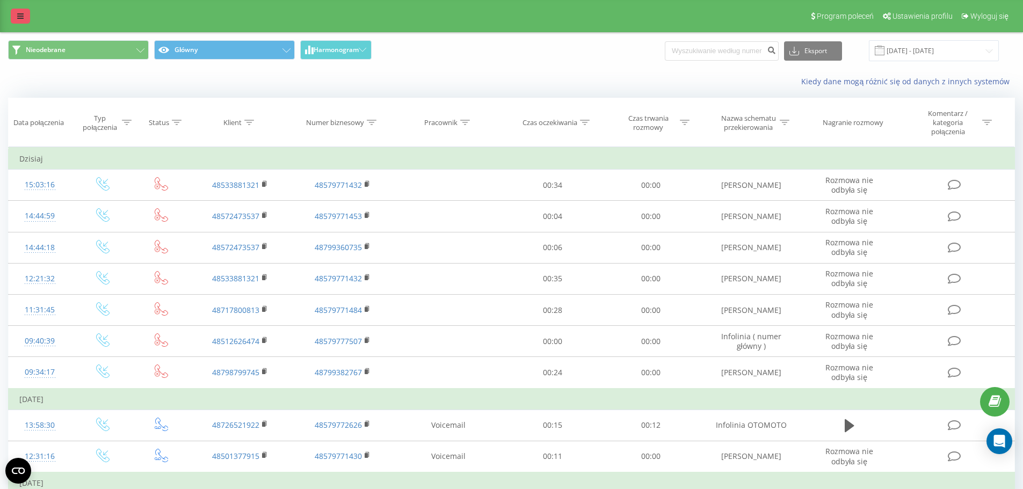
click at [27, 16] on link at bounding box center [20, 16] width 19 height 15
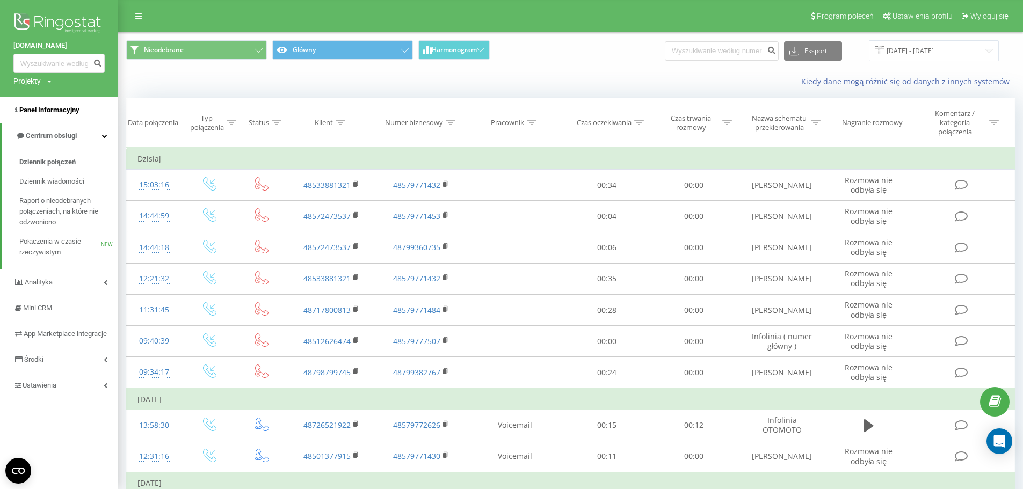
click at [70, 108] on span "Panel Informacyjny" at bounding box center [49, 110] width 60 height 8
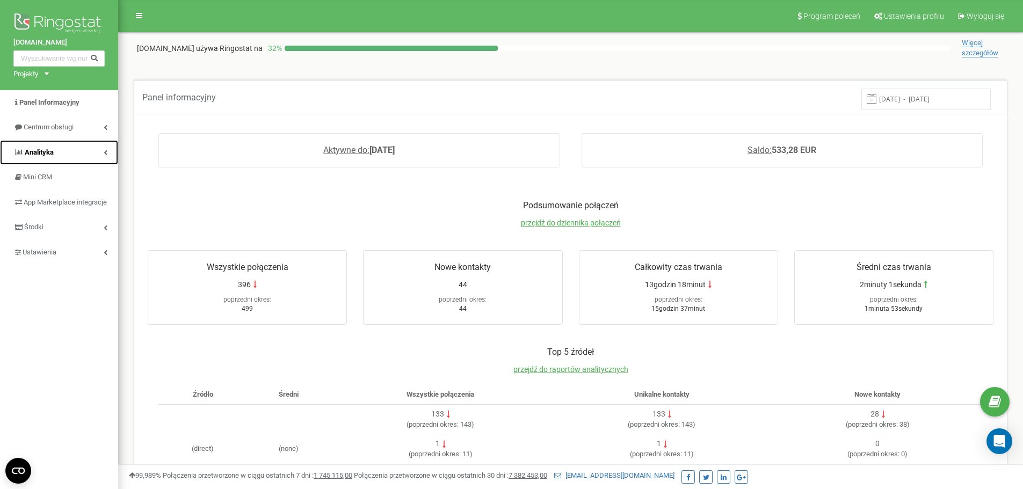
click at [52, 156] on span "Analityka" at bounding box center [39, 152] width 29 height 8
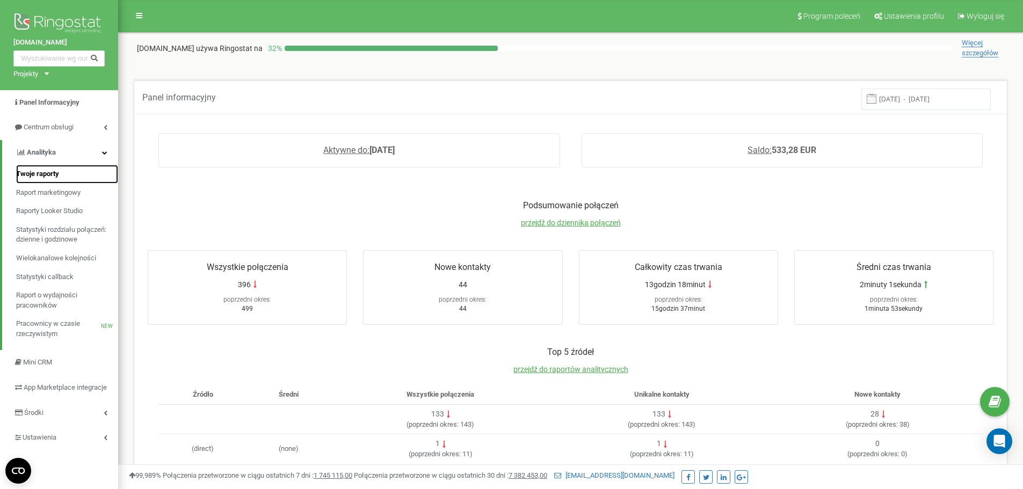
click at [62, 178] on link "Twoje raporty" at bounding box center [67, 174] width 102 height 19
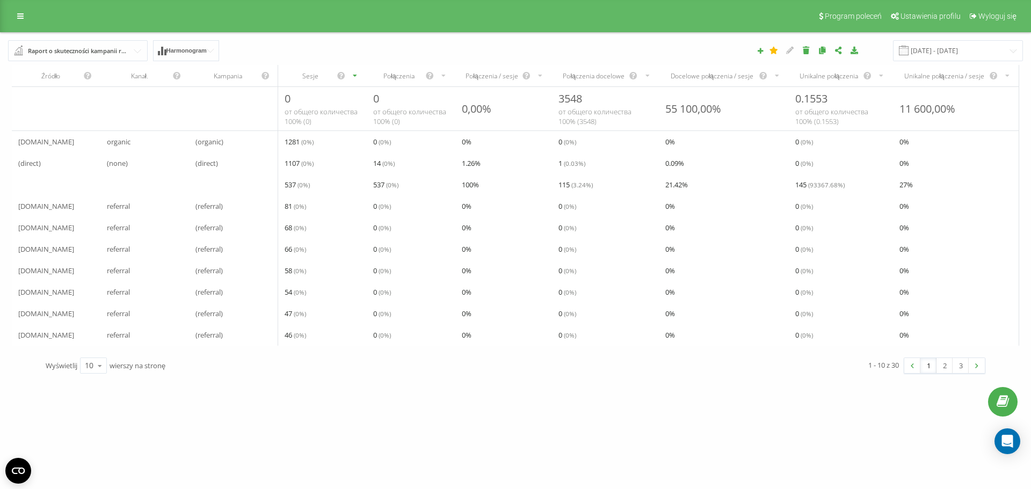
click at [595, 393] on div "[DOMAIN_NAME] Projekty [DOMAIN_NAME] Panel Informacyjny Centrum obsługi Anality…" at bounding box center [515, 244] width 1031 height 489
click at [670, 421] on div "[DOMAIN_NAME] Projekty [DOMAIN_NAME] Panel Informacyjny Centrum obsługi Anality…" at bounding box center [515, 244] width 1031 height 489
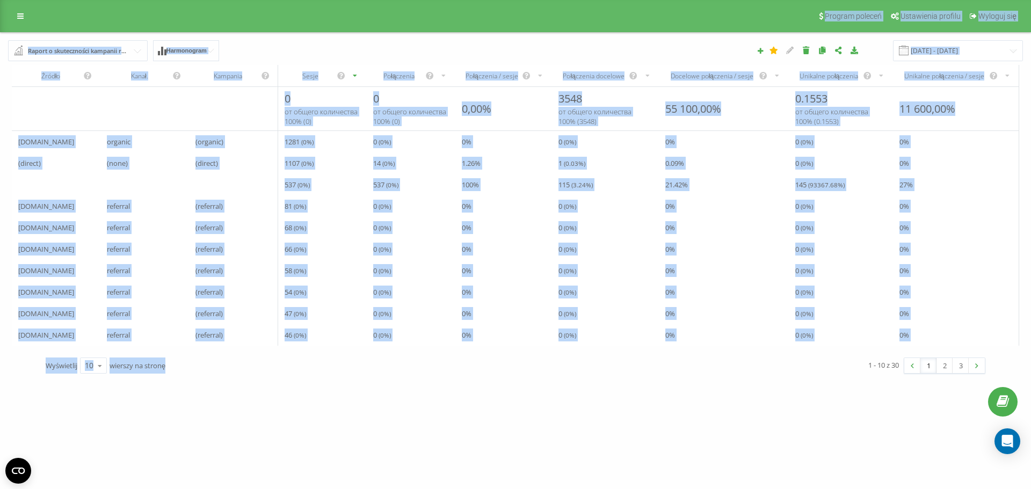
drag, startPoint x: 536, startPoint y: 388, endPoint x: 17, endPoint y: -5, distance: 650.9
click at [17, 0] on html "[DOMAIN_NAME] Projekty [DOMAIN_NAME] Panel Informacyjny Centrum obsługi Anality…" at bounding box center [515, 244] width 1031 height 489
click at [294, 377] on div "Wyświetlij 10 10 25 50 100 wierszy na stronę" at bounding box center [276, 365] width 477 height 31
drag, startPoint x: 343, startPoint y: 405, endPoint x: -71, endPoint y: 38, distance: 553.9
click at [0, 38] on html "[DOMAIN_NAME] Projekty [DOMAIN_NAME] Panel Informacyjny Centrum obsługi Anality…" at bounding box center [515, 244] width 1031 height 489
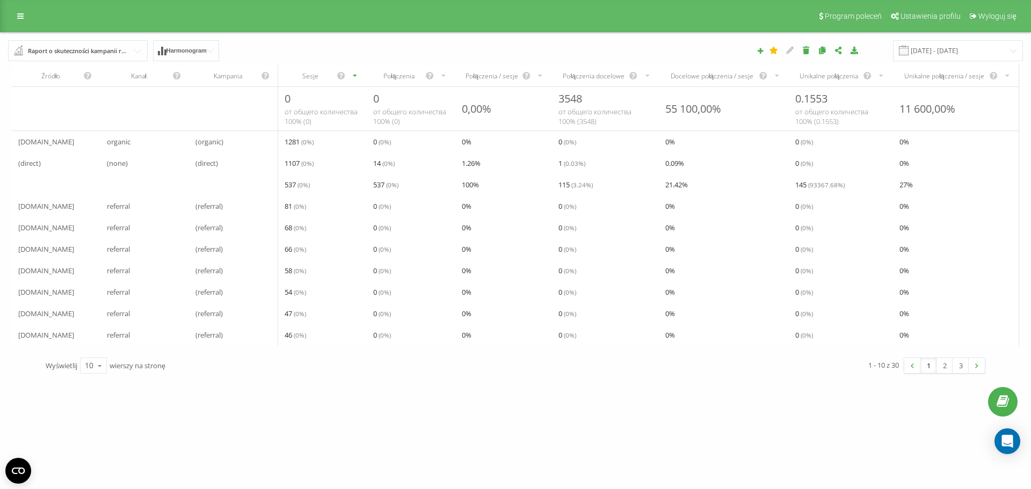
click at [529, 392] on div "[DOMAIN_NAME] Projekty [DOMAIN_NAME] Panel Informacyjny Centrum obsługi Anality…" at bounding box center [515, 244] width 1031 height 489
